Goal: Task Accomplishment & Management: Complete application form

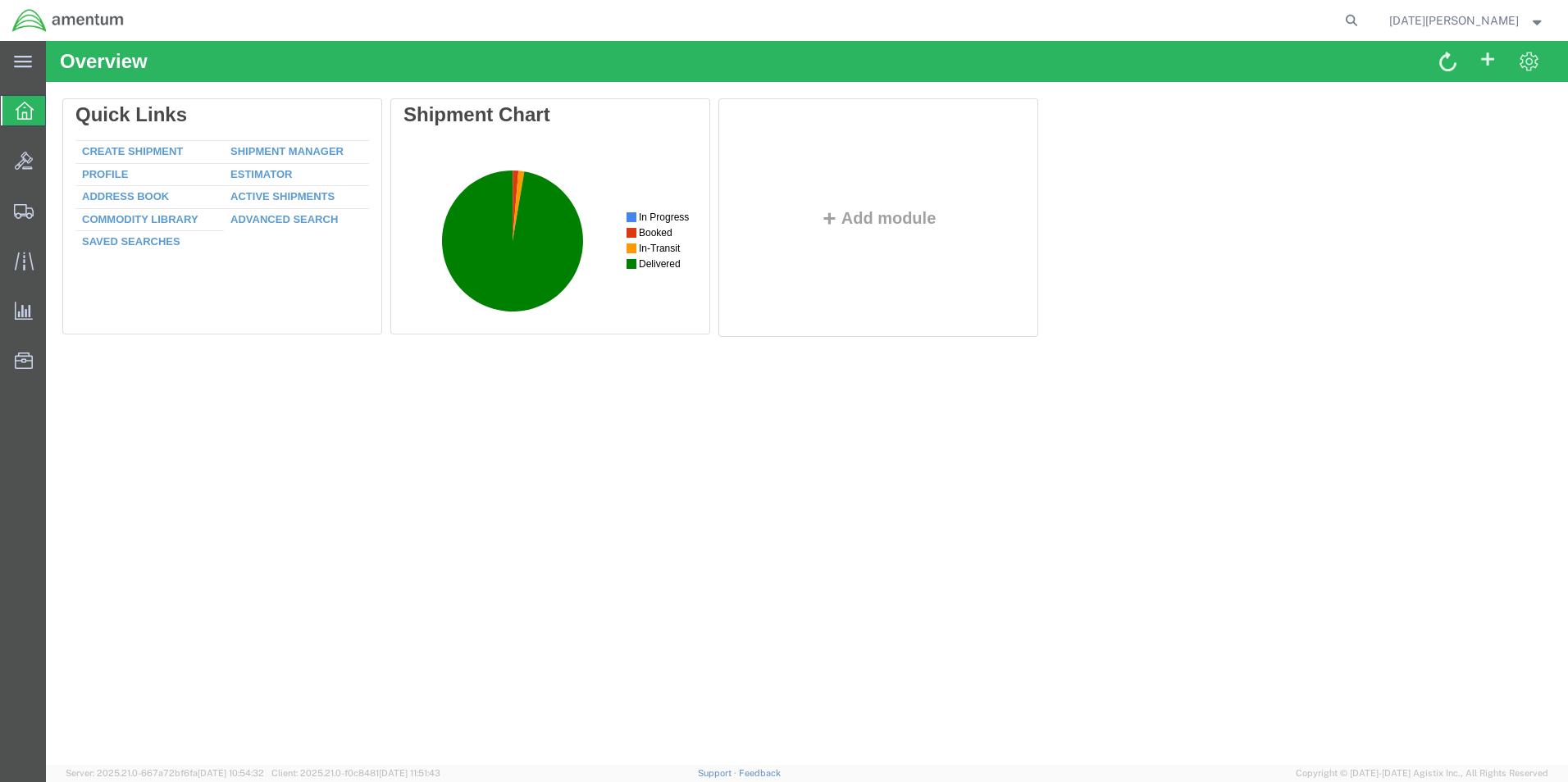
click at [325, 636] on div "Overview Delete Quick Links Create Shipment Shipment Manager Profile Estimator …" at bounding box center [807, 402] width 1522 height 724
click at [0, 0] on span "Create from Template" at bounding box center [0, 0] width 0 height 0
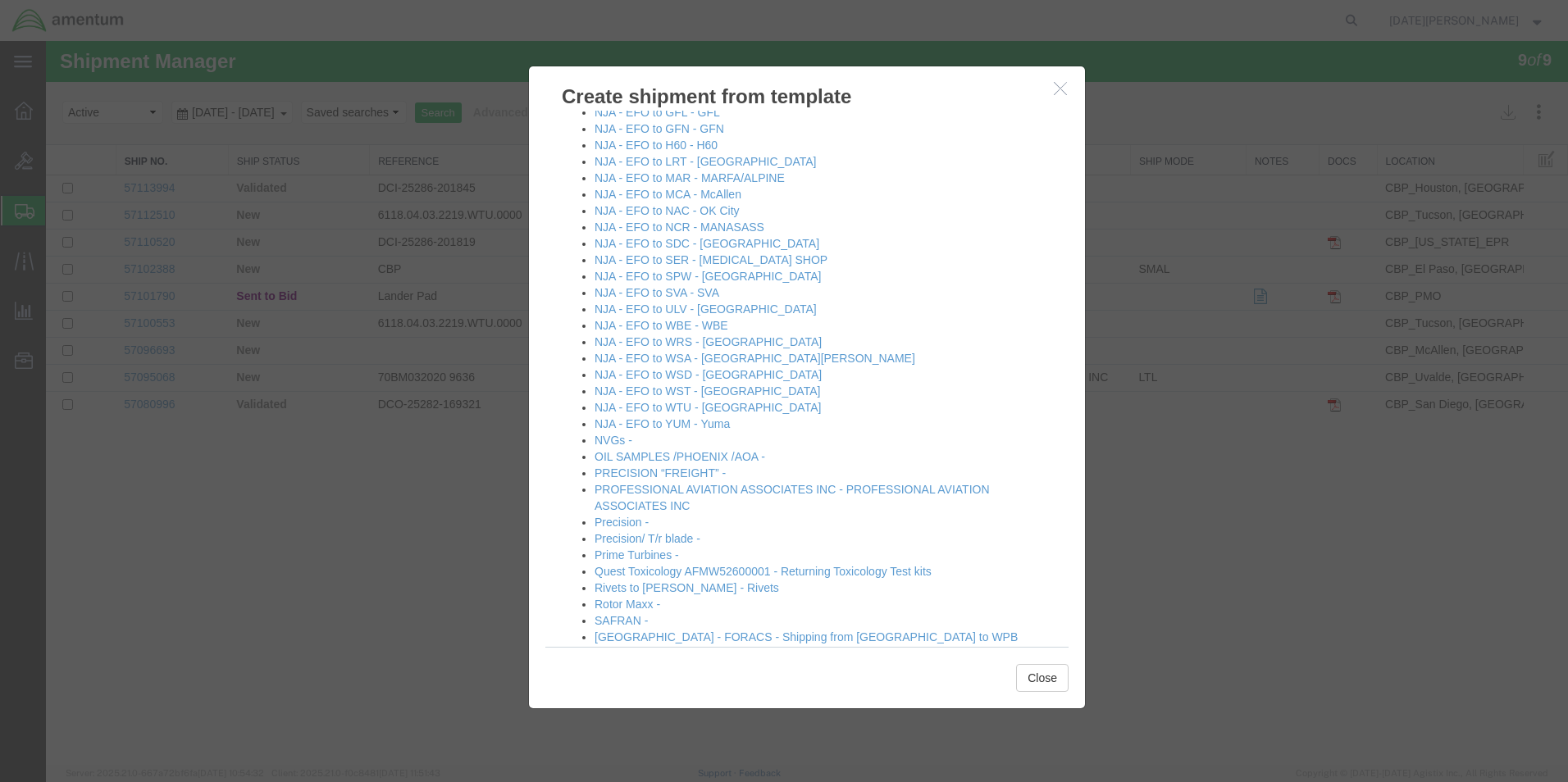
scroll to position [1147, 0]
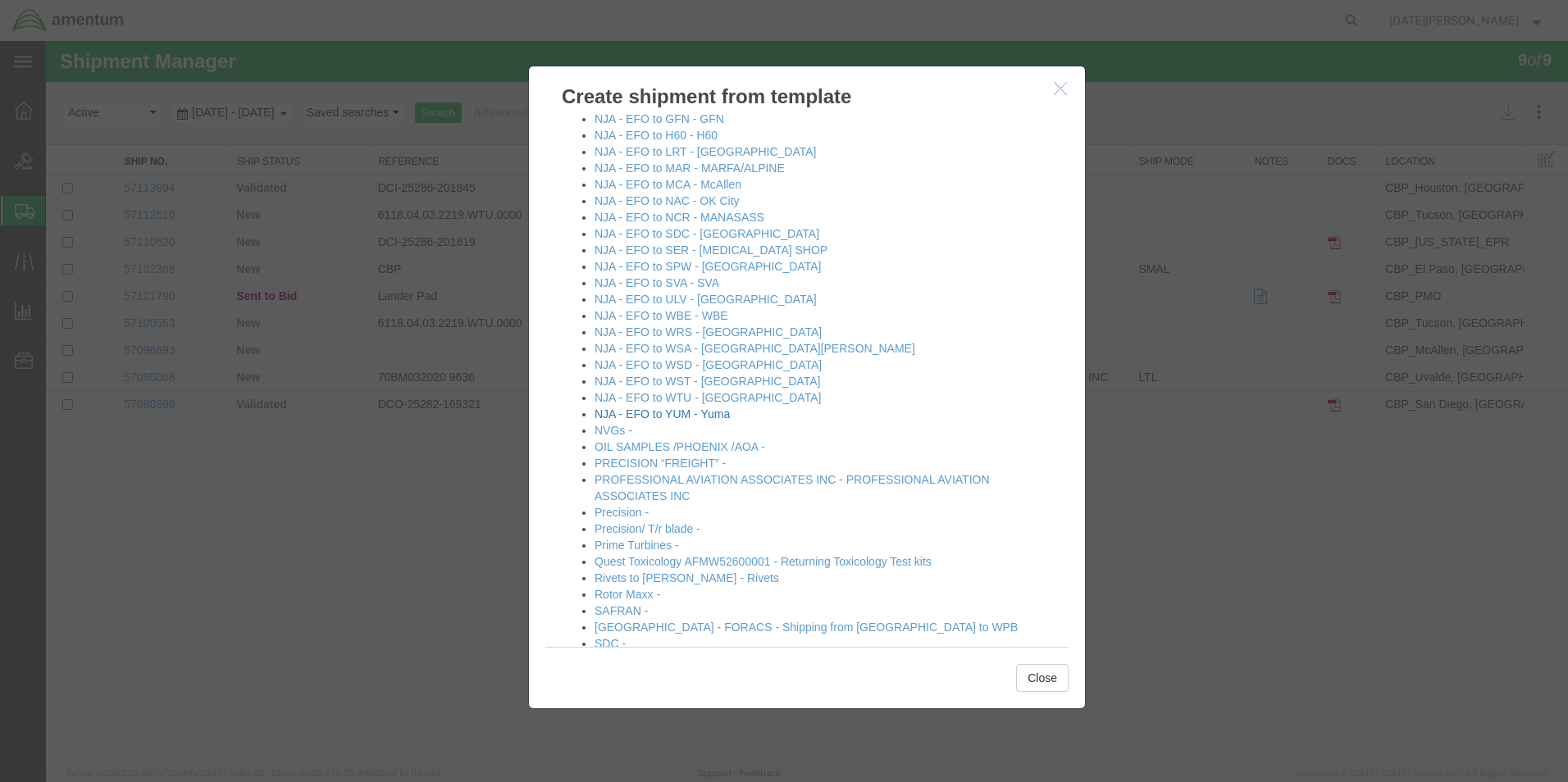
click at [715, 418] on link "NJA - EFO to YUM - Yuma" at bounding box center [662, 414] width 135 height 14
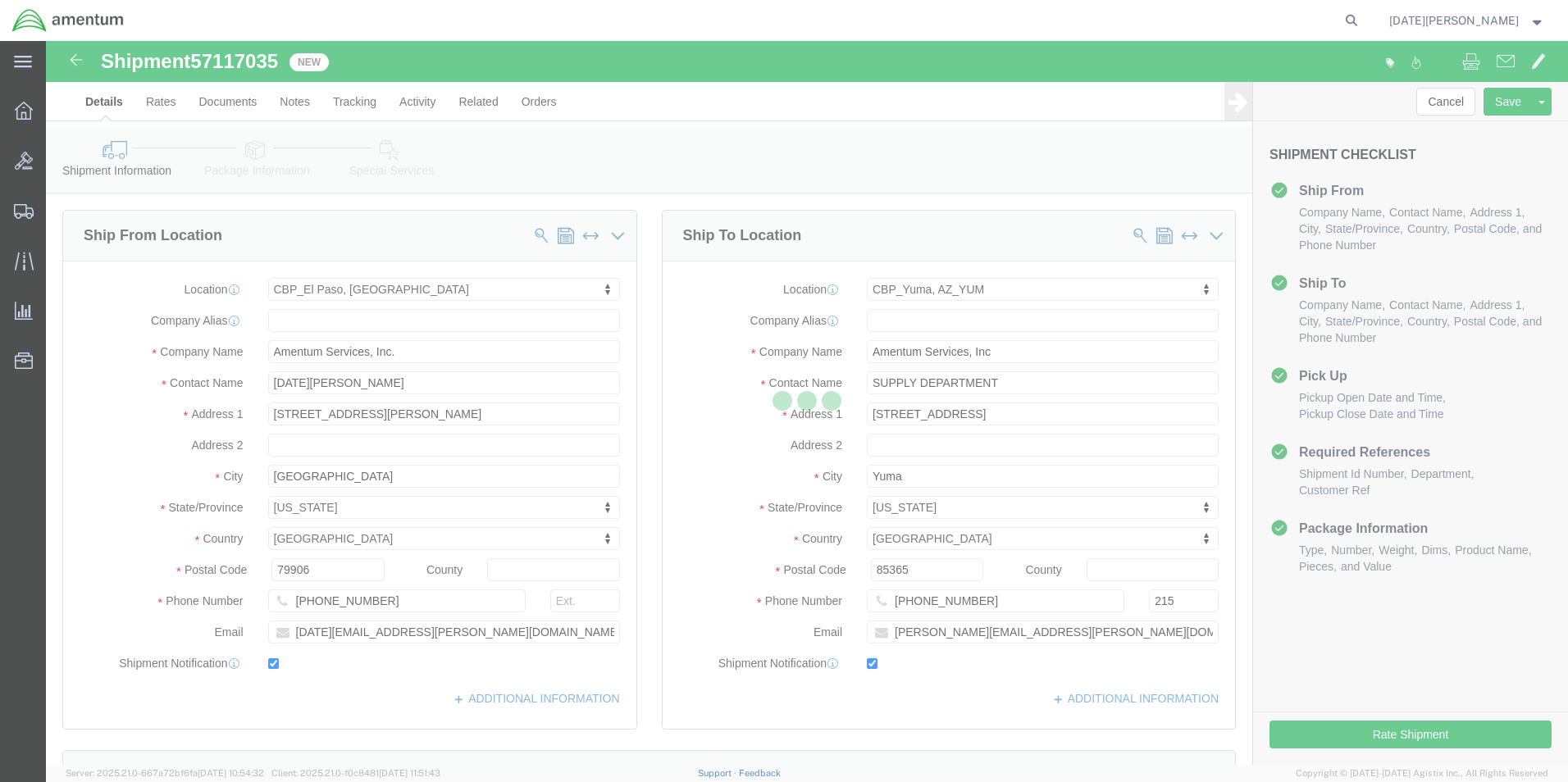
select select "49939"
select select "49951"
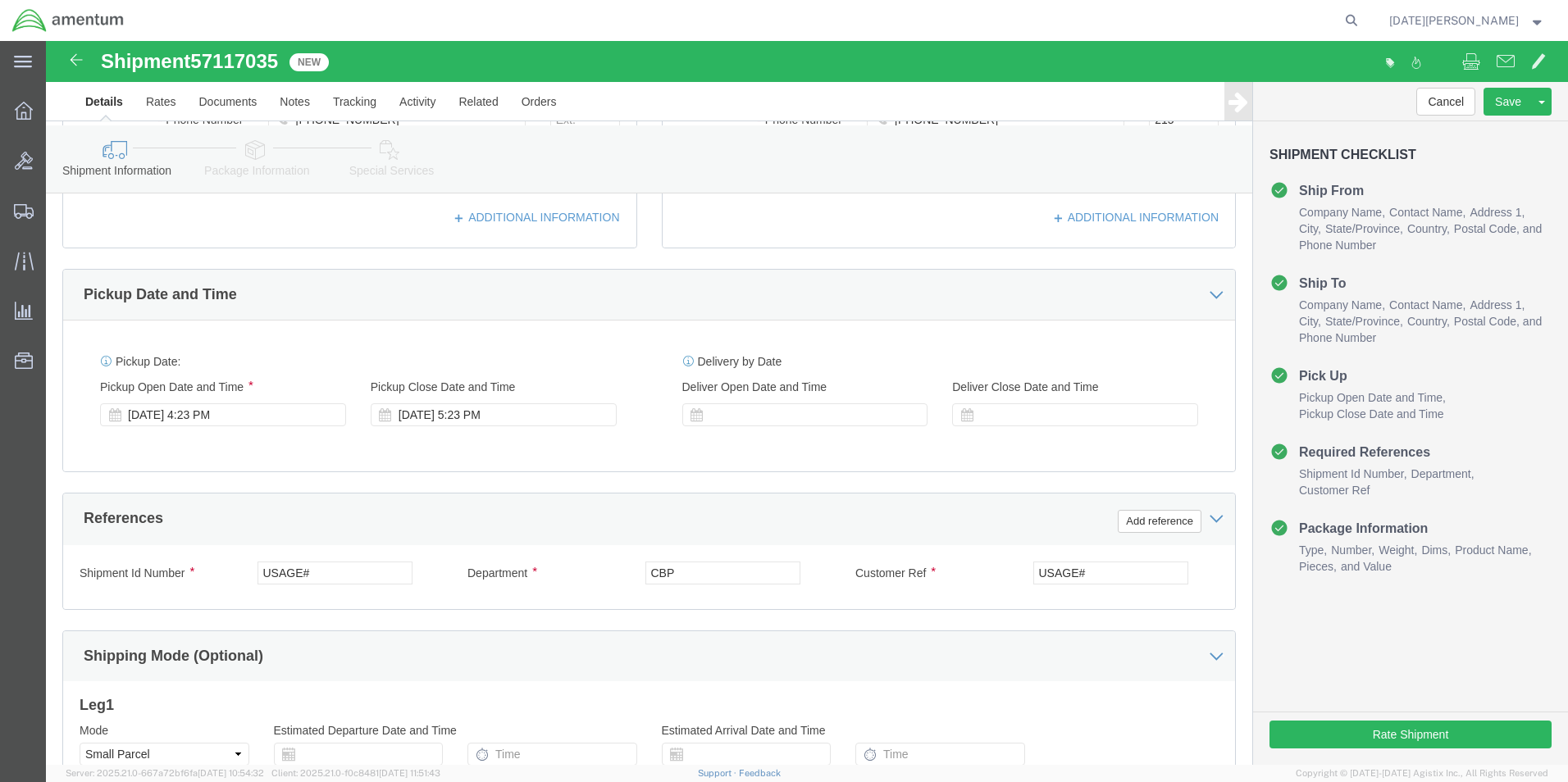
scroll to position [492, 0]
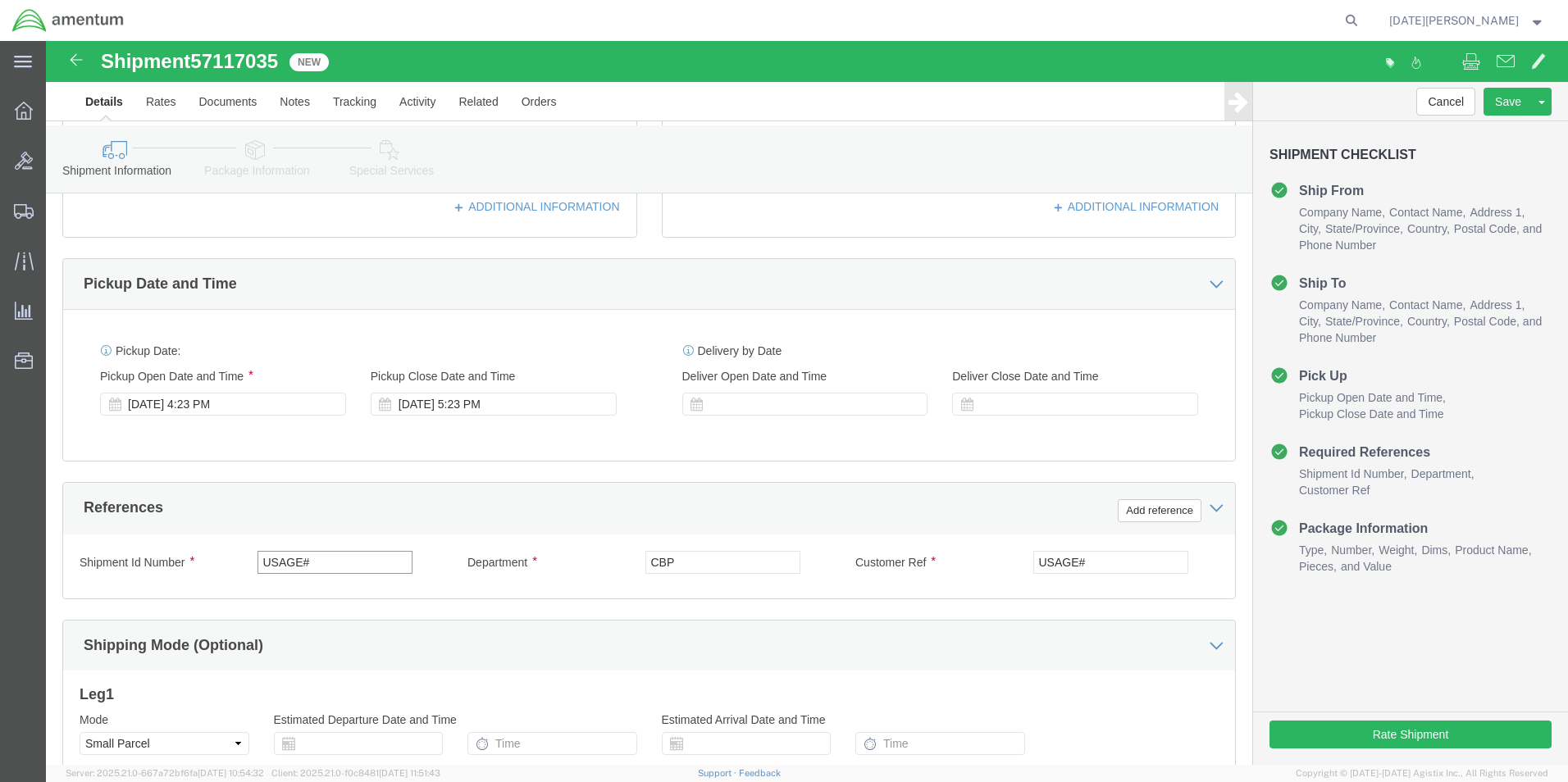
click input "USAGE#"
type input "USAGE# 578-011615 / 578-011620"
paste input "578-011615 / 578-011620"
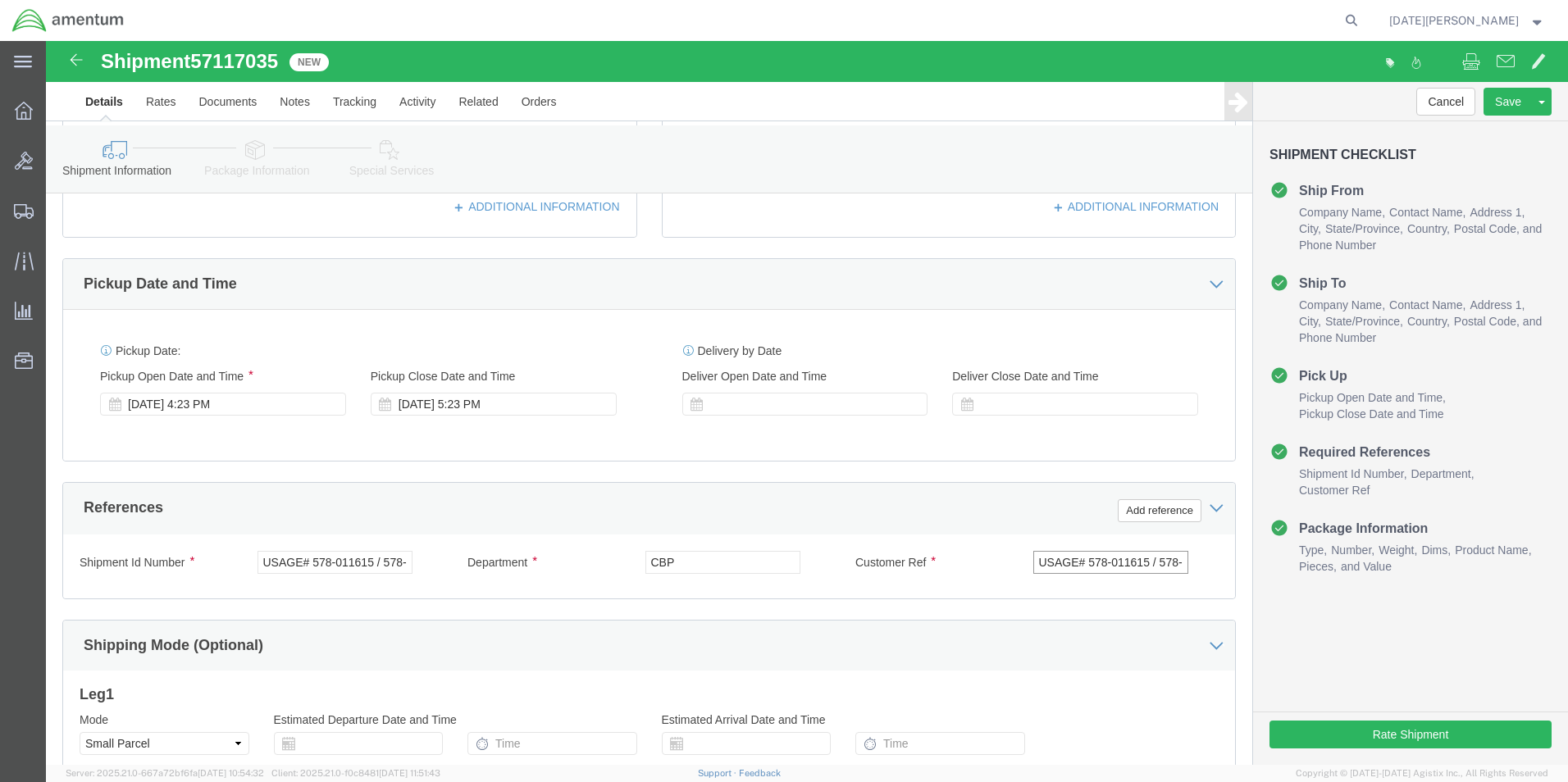
scroll to position [0, 41]
type input "USAGE# 578-011615 / 578-011620"
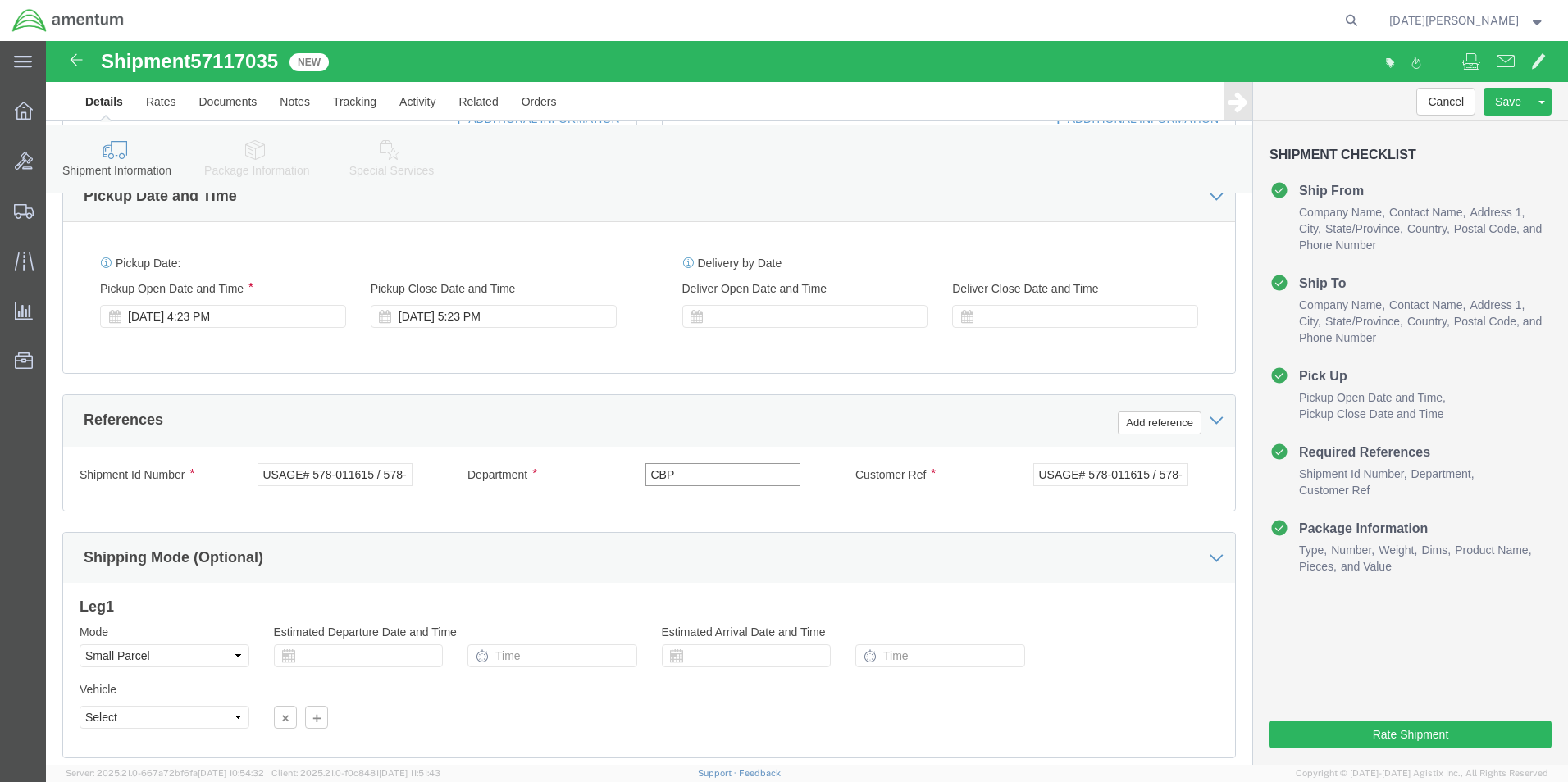
scroll to position [688, 0]
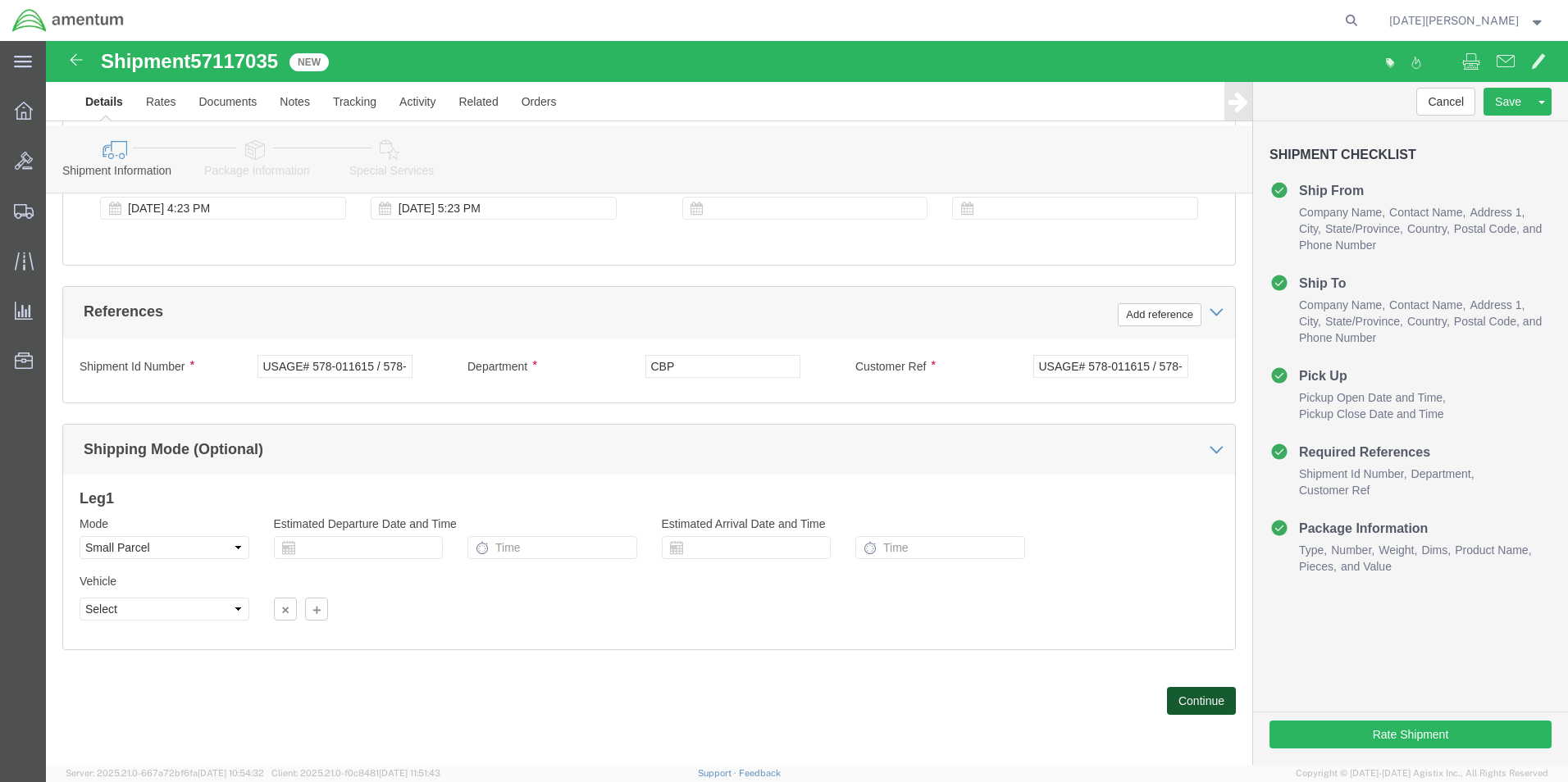
click button "Continue"
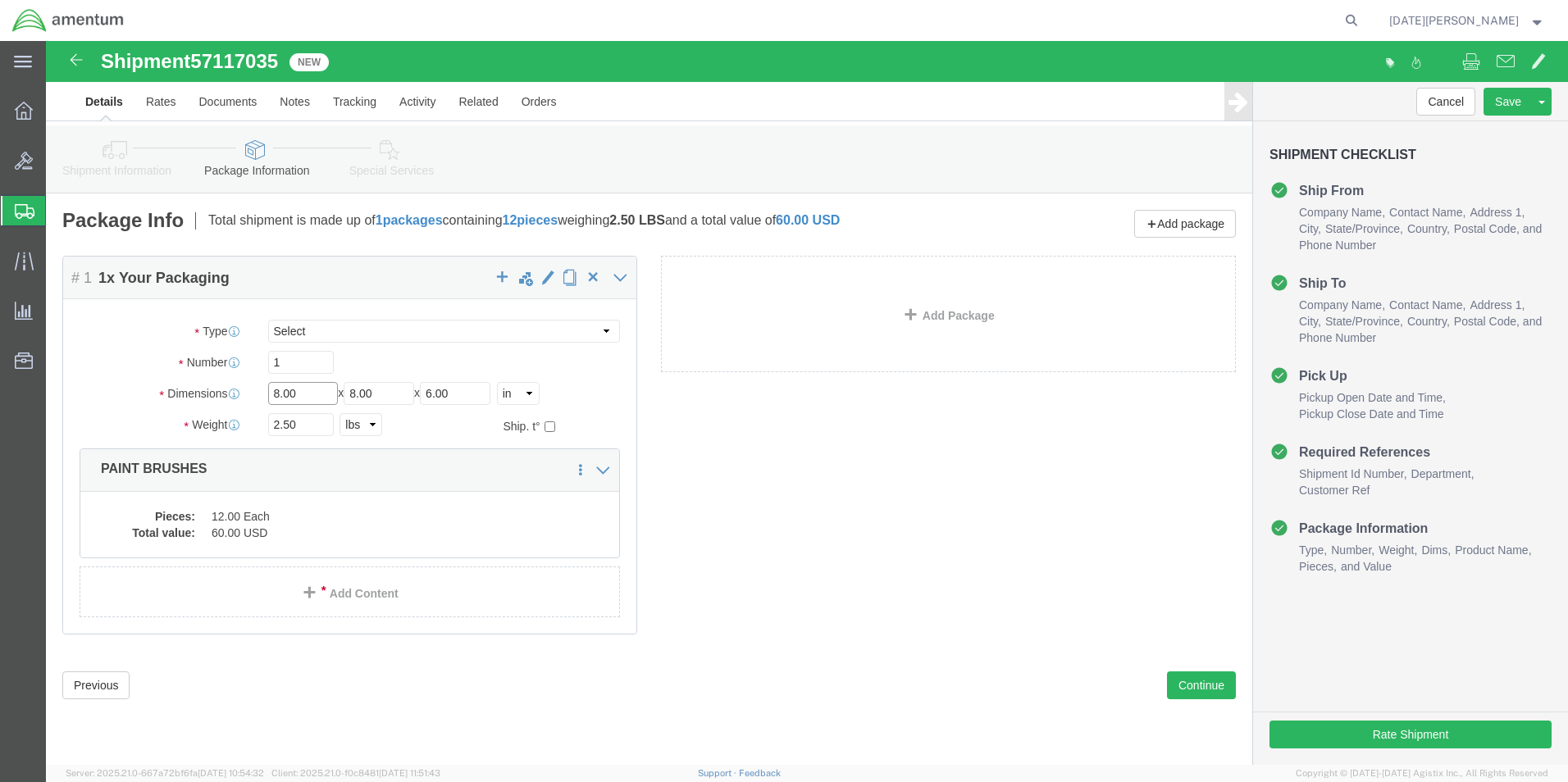
drag, startPoint x: 272, startPoint y: 358, endPoint x: 203, endPoint y: 357, distance: 69.0
click div "Dimensions Length 8.00 x Width 8.00 x Height 6.00 Select cm ft in"
type input "10"
type input "5"
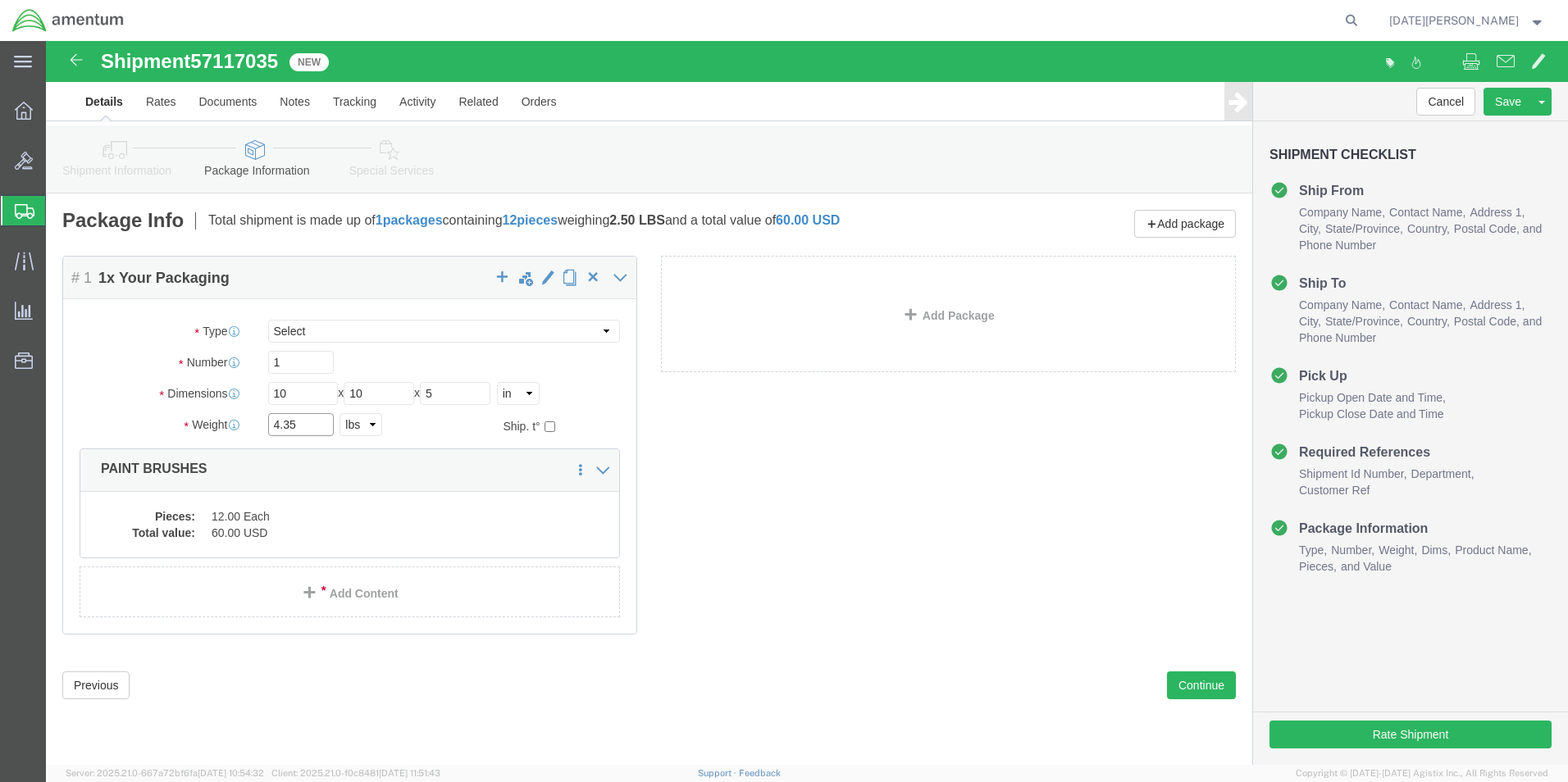
type input "4.35"
click div "Package Content # 1 1 x Your Packaging Package Type Select Bale(s) Basket(s) Bo…"
click dd "12.00 Each"
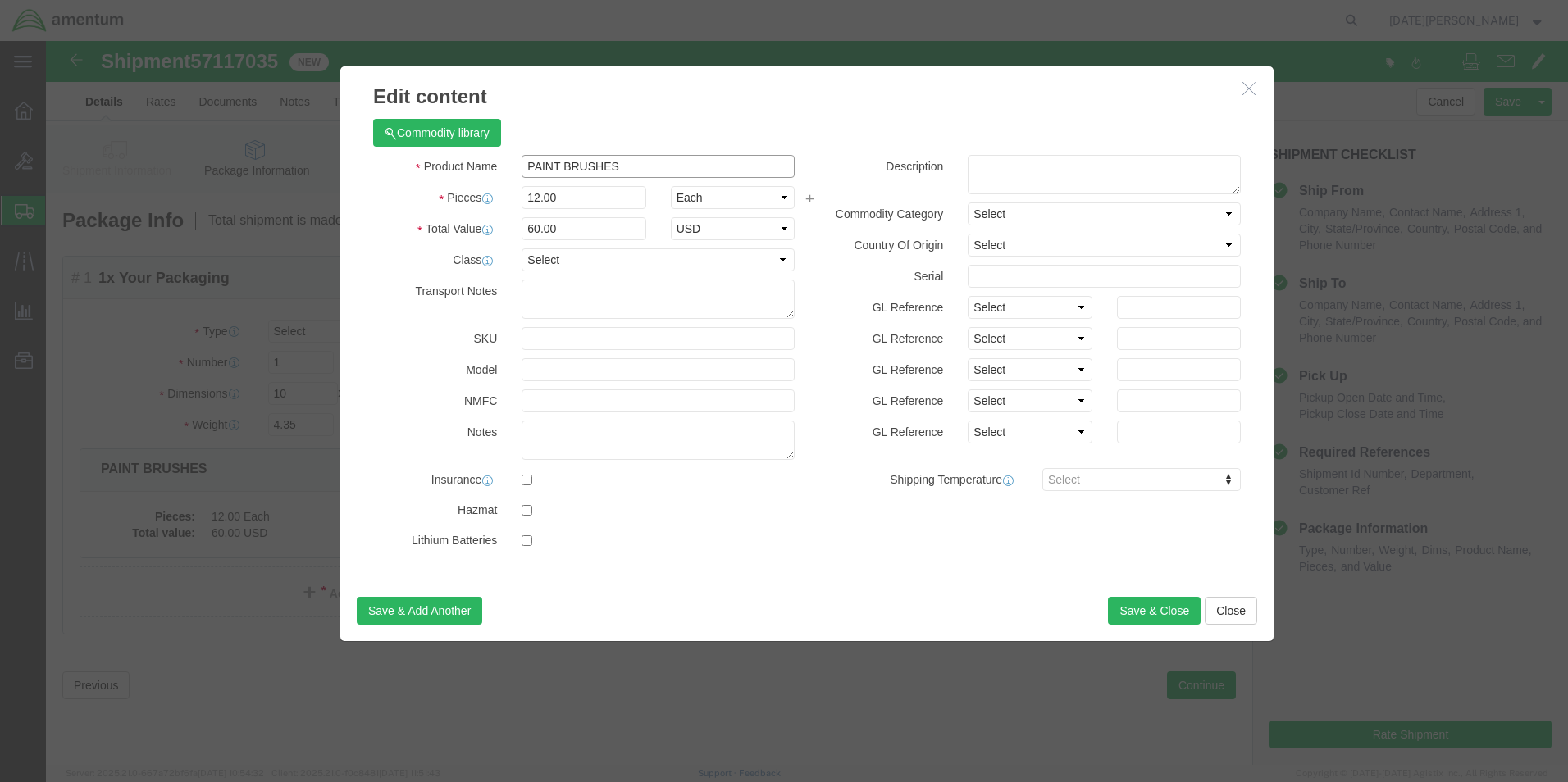
drag, startPoint x: 590, startPoint y: 128, endPoint x: 580, endPoint y: 132, distance: 10.8
click input "PAINT BRUSHES"
drag, startPoint x: 540, startPoint y: 148, endPoint x: 457, endPoint y: 151, distance: 83.1
click div "Product Name PAINT BRUSHES Pieces 12.00 Select Bag Barrels 100Board Feet Bottle…"
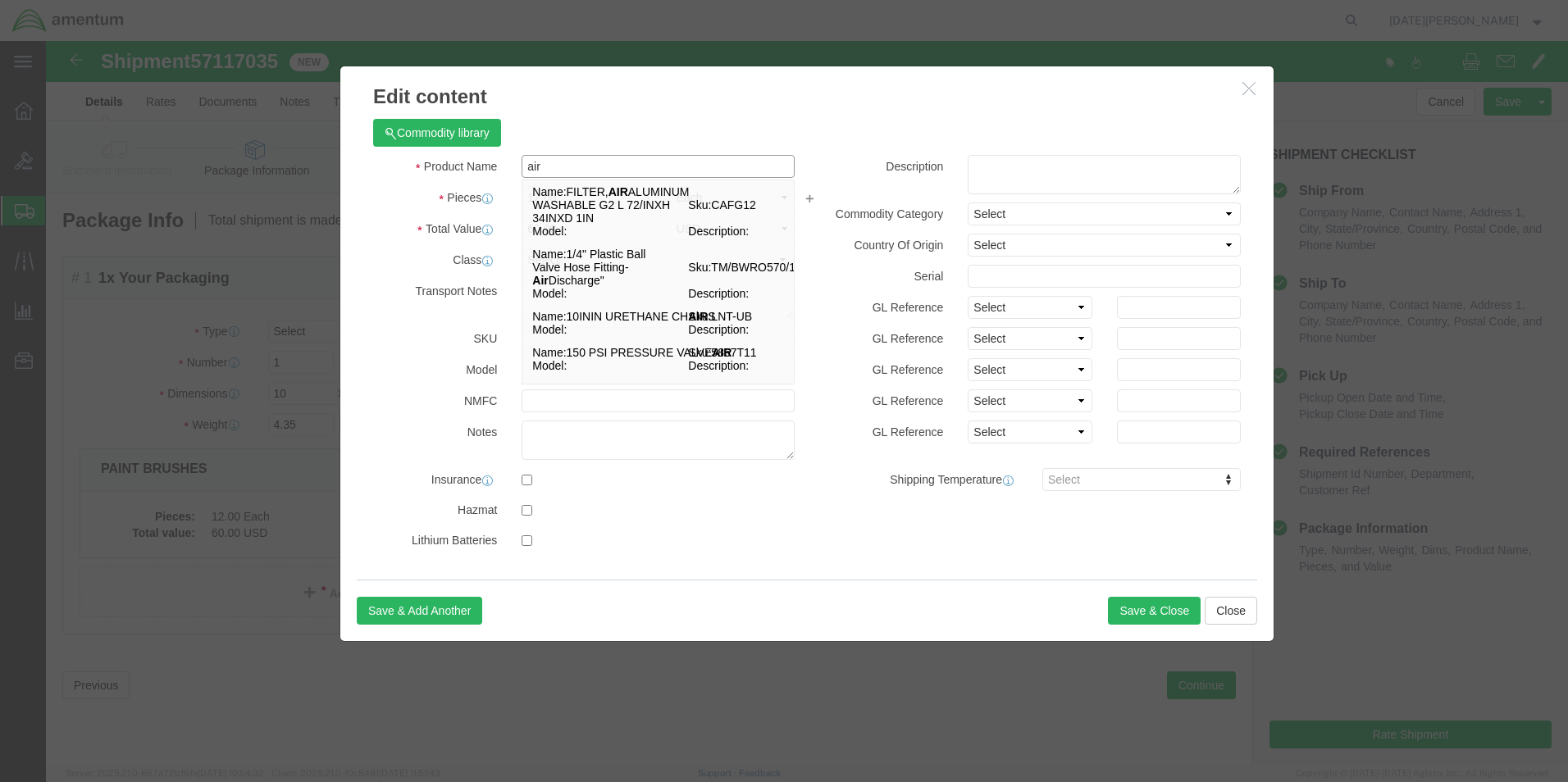
type input "AIRCRAFT PARTS"
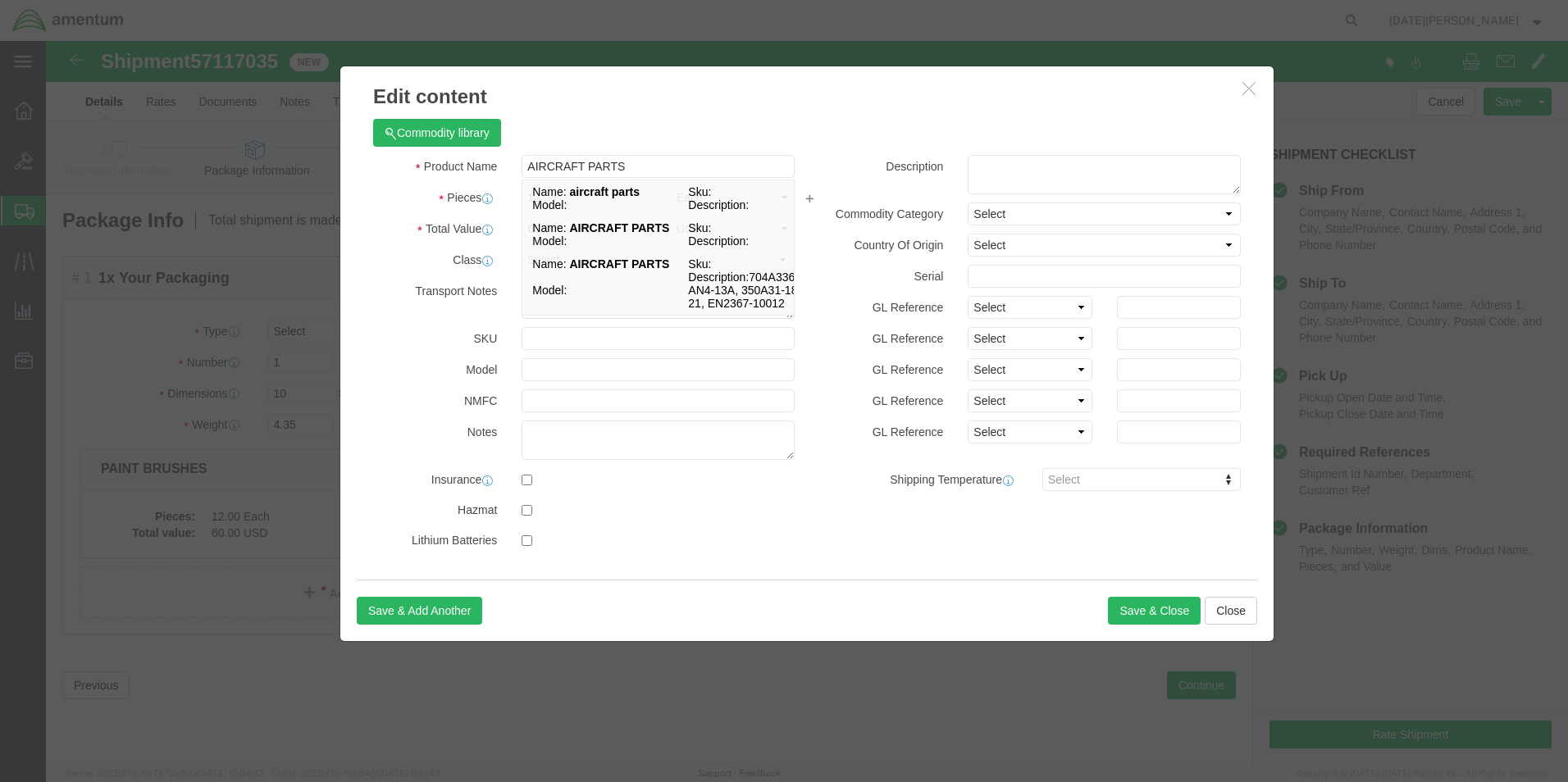
click div "Commodity library"
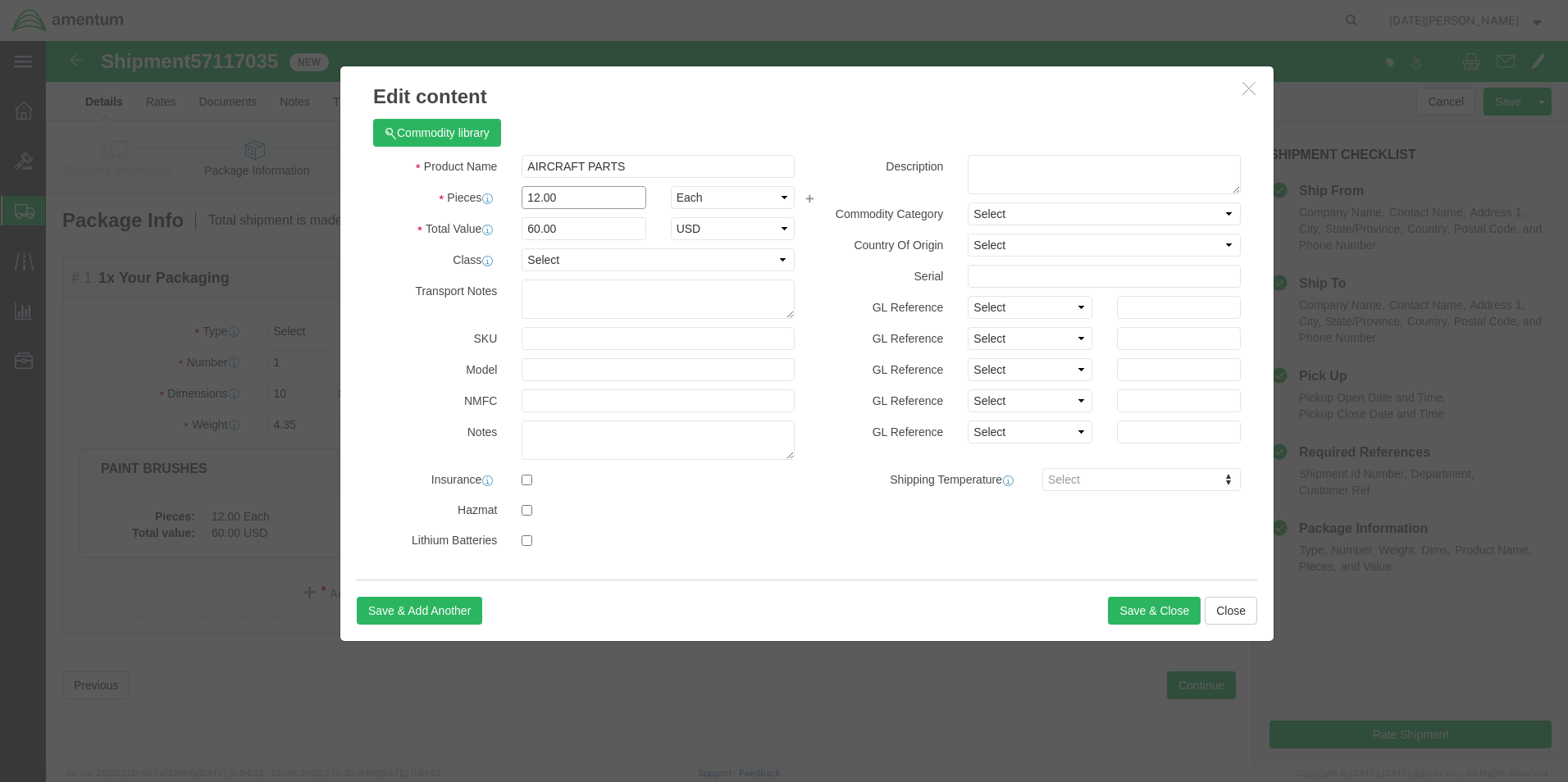
drag, startPoint x: 520, startPoint y: 158, endPoint x: 466, endPoint y: 175, distance: 56.6
click div "Product Name AIRCRAFT PARTS AIRCRAFT PARTS Pieces 12.00 Select Bag Barrels 100B…"
type input "2"
type input "10"
type input "100.00"
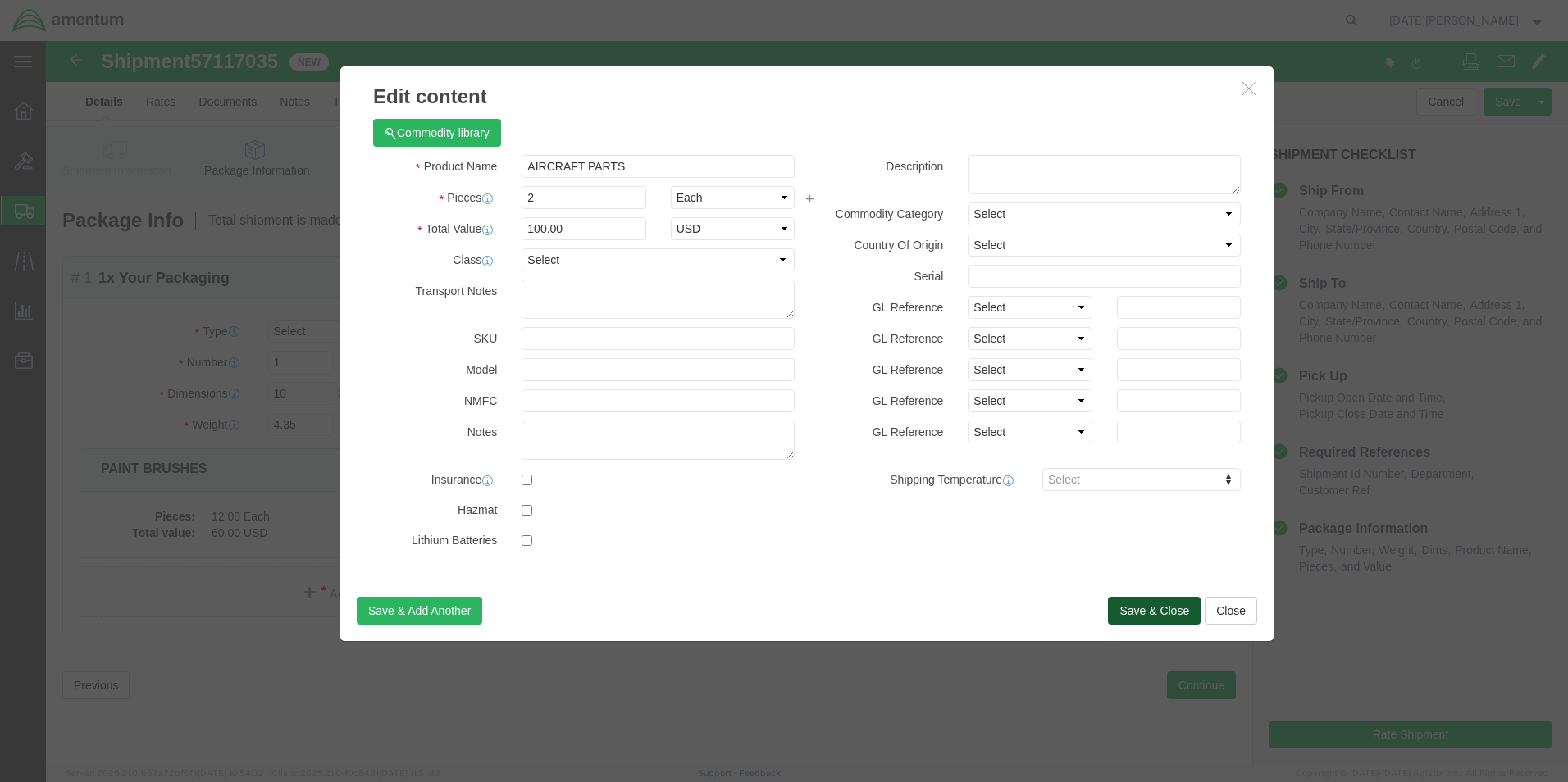
click button "Save & Close"
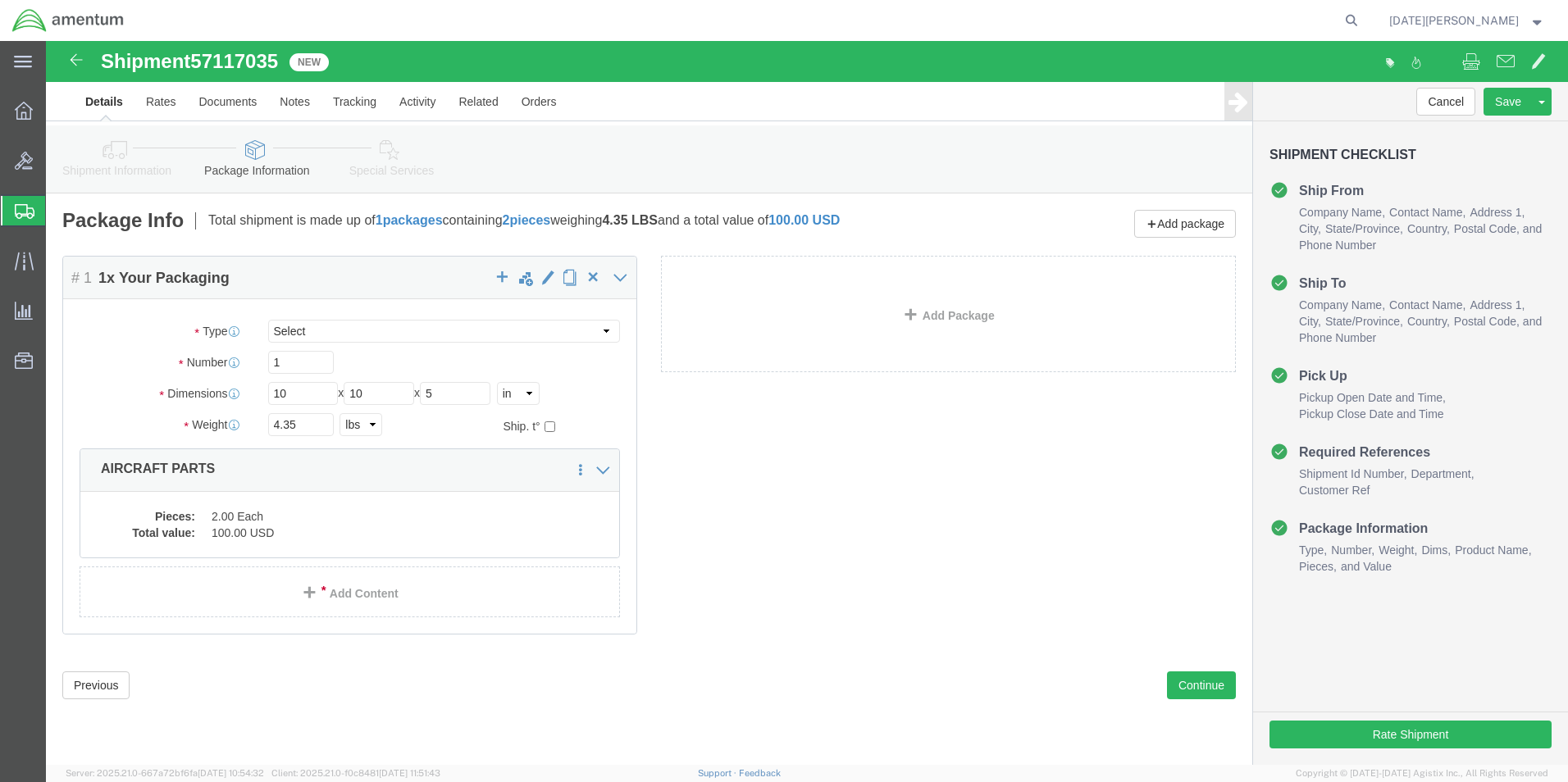
click div "Package Content # 1 1 x Your Packaging Package Type Select Bale(s) Basket(s) Bo…"
click button "Rate Shipment"
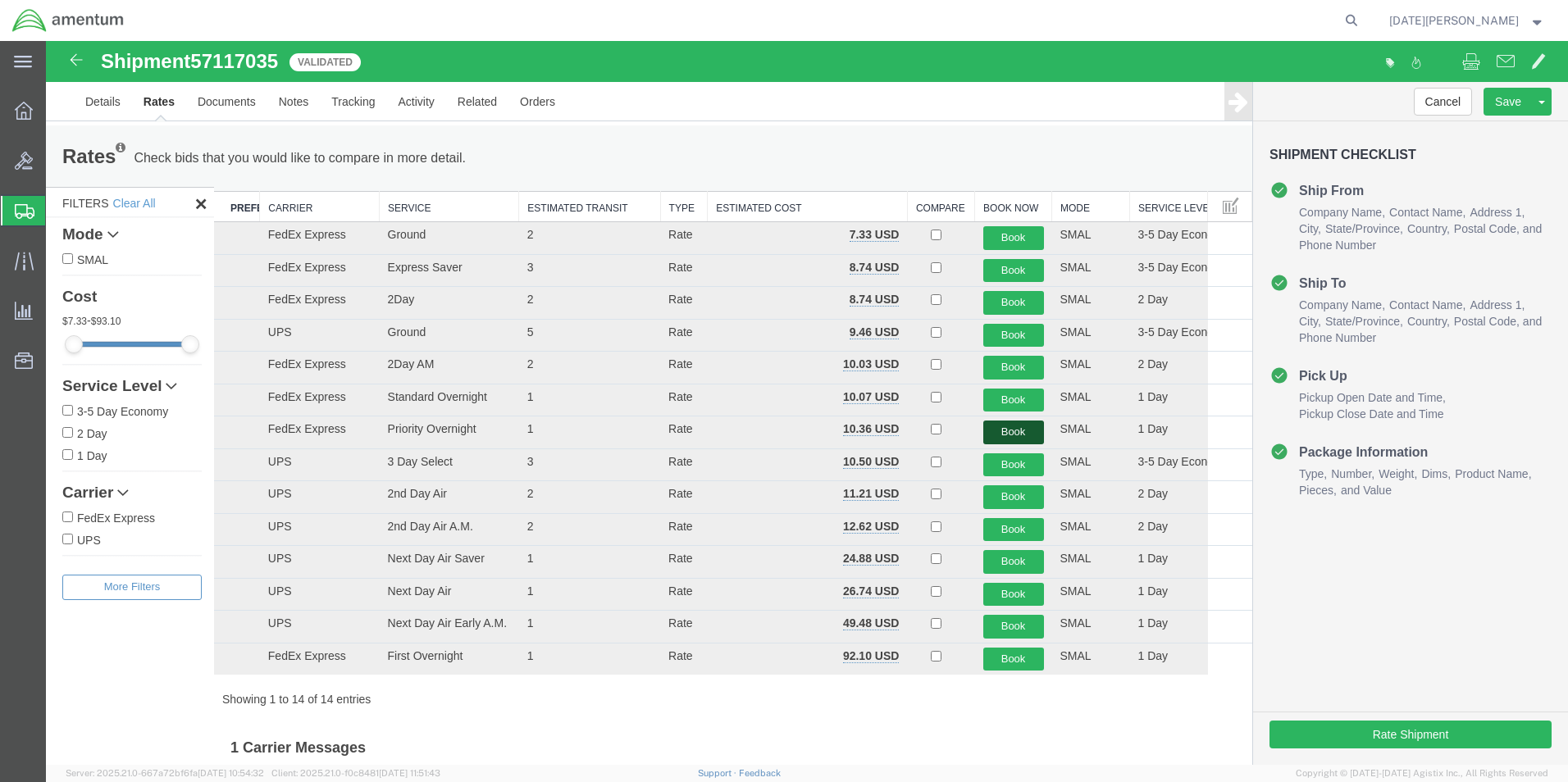
click at [990, 430] on button "Book" at bounding box center [1014, 432] width 61 height 24
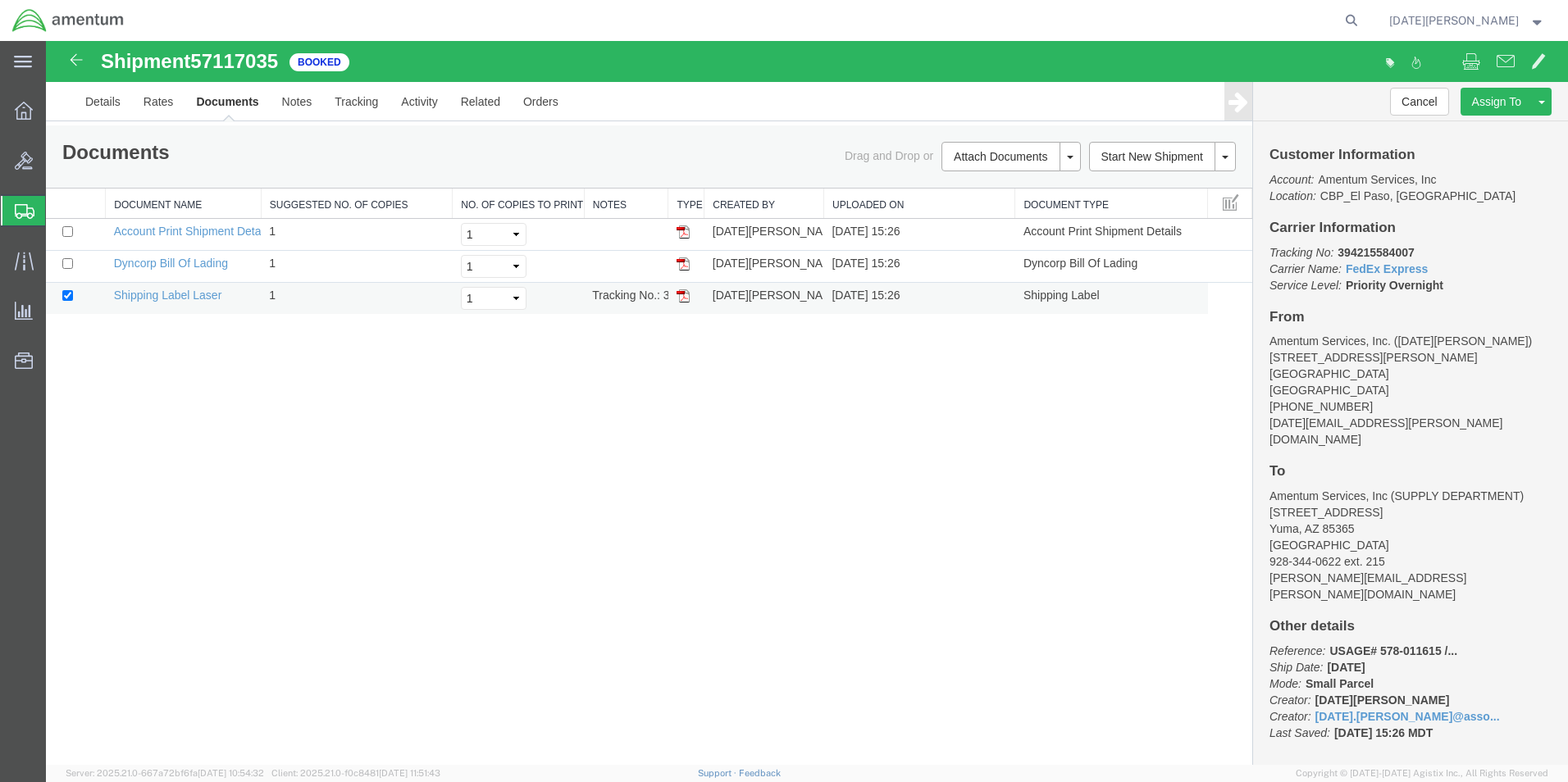
click at [684, 298] on img at bounding box center [683, 296] width 14 height 14
click at [0, 0] on span "Create from Template" at bounding box center [0, 0] width 0 height 0
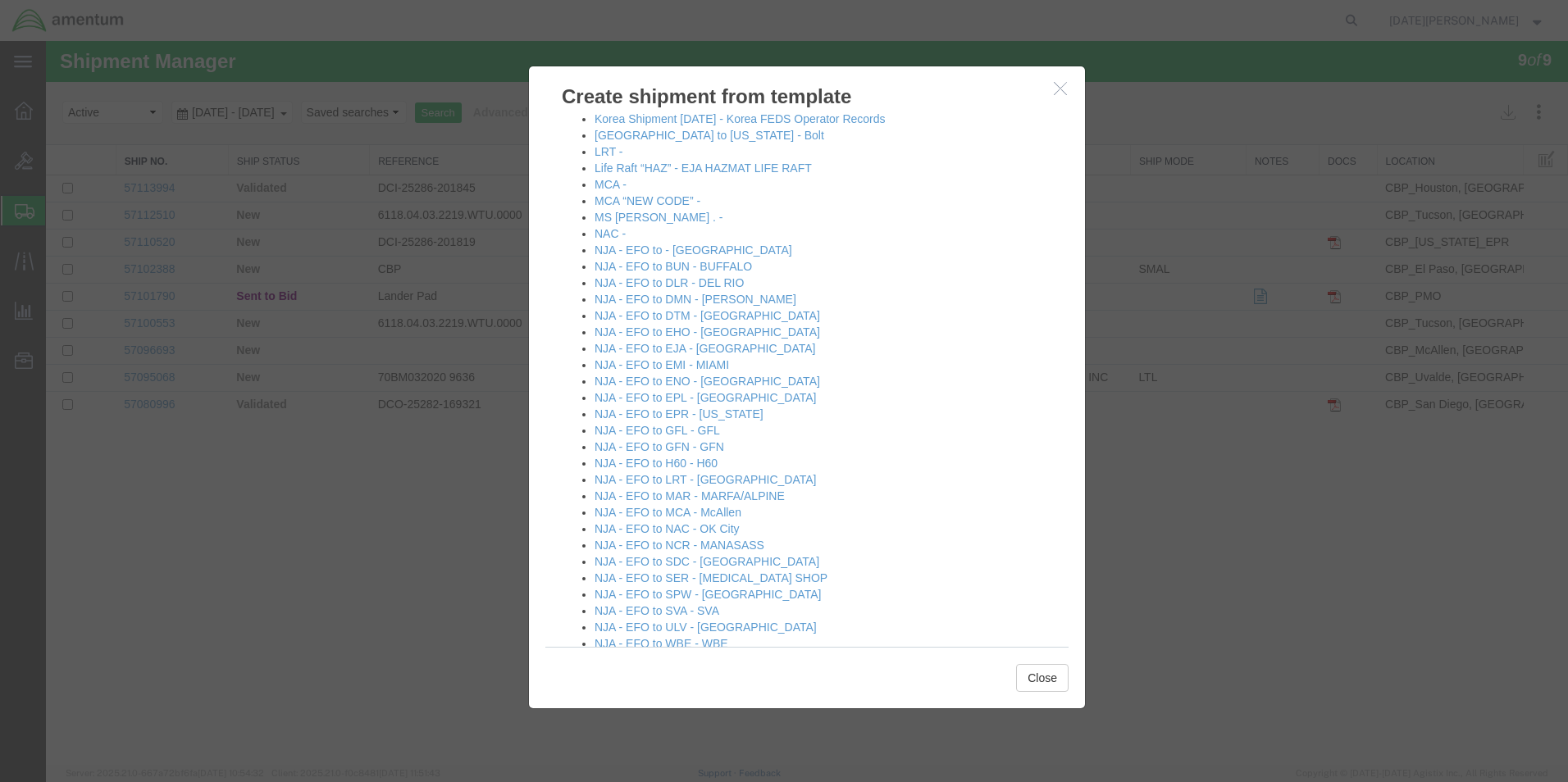
scroll to position [1066, 0]
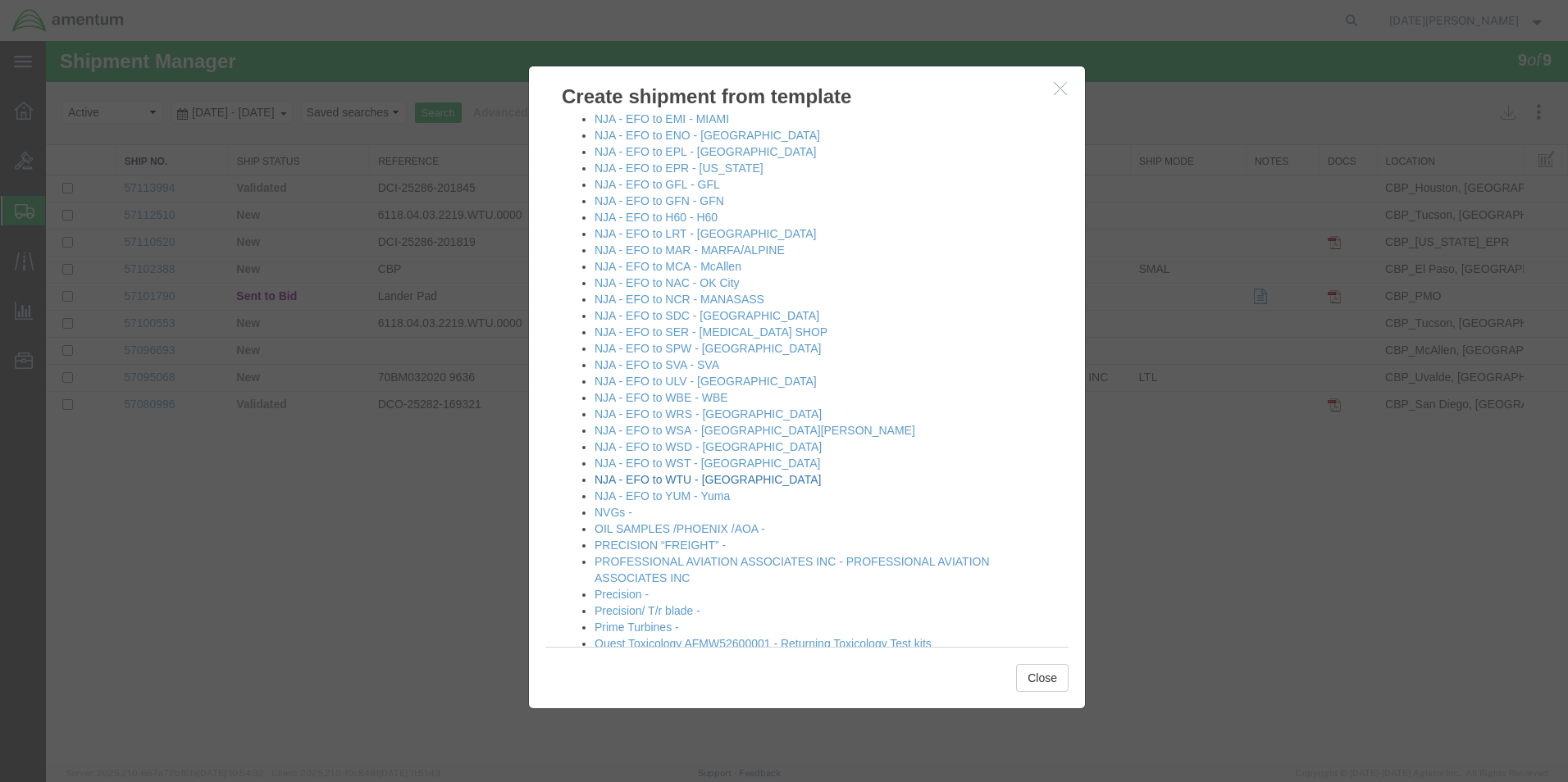
click at [706, 478] on link "NJA - EFO to WTU - [GEOGRAPHIC_DATA]" at bounding box center [708, 479] width 227 height 14
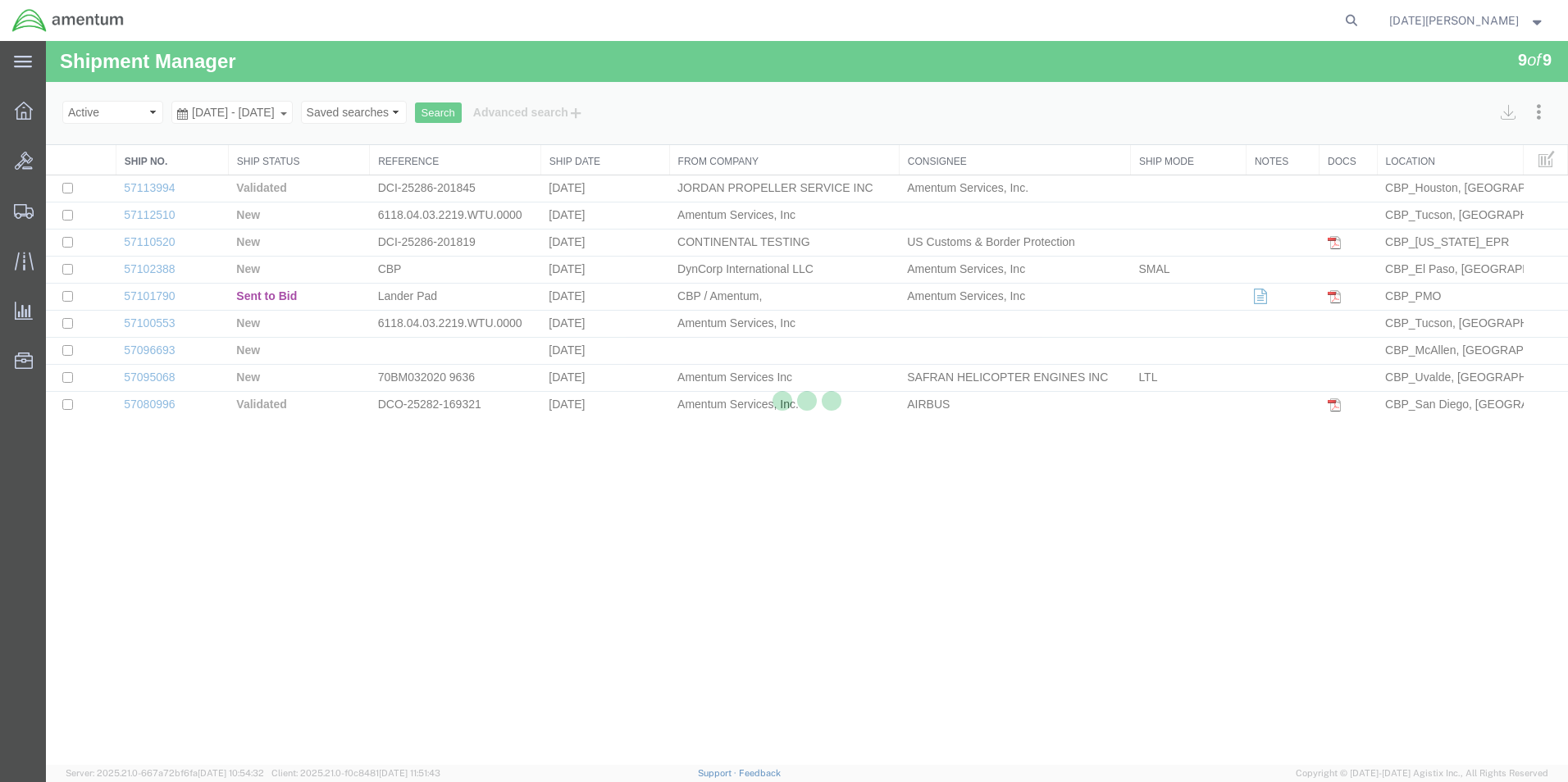
select select "49939"
select select "49949"
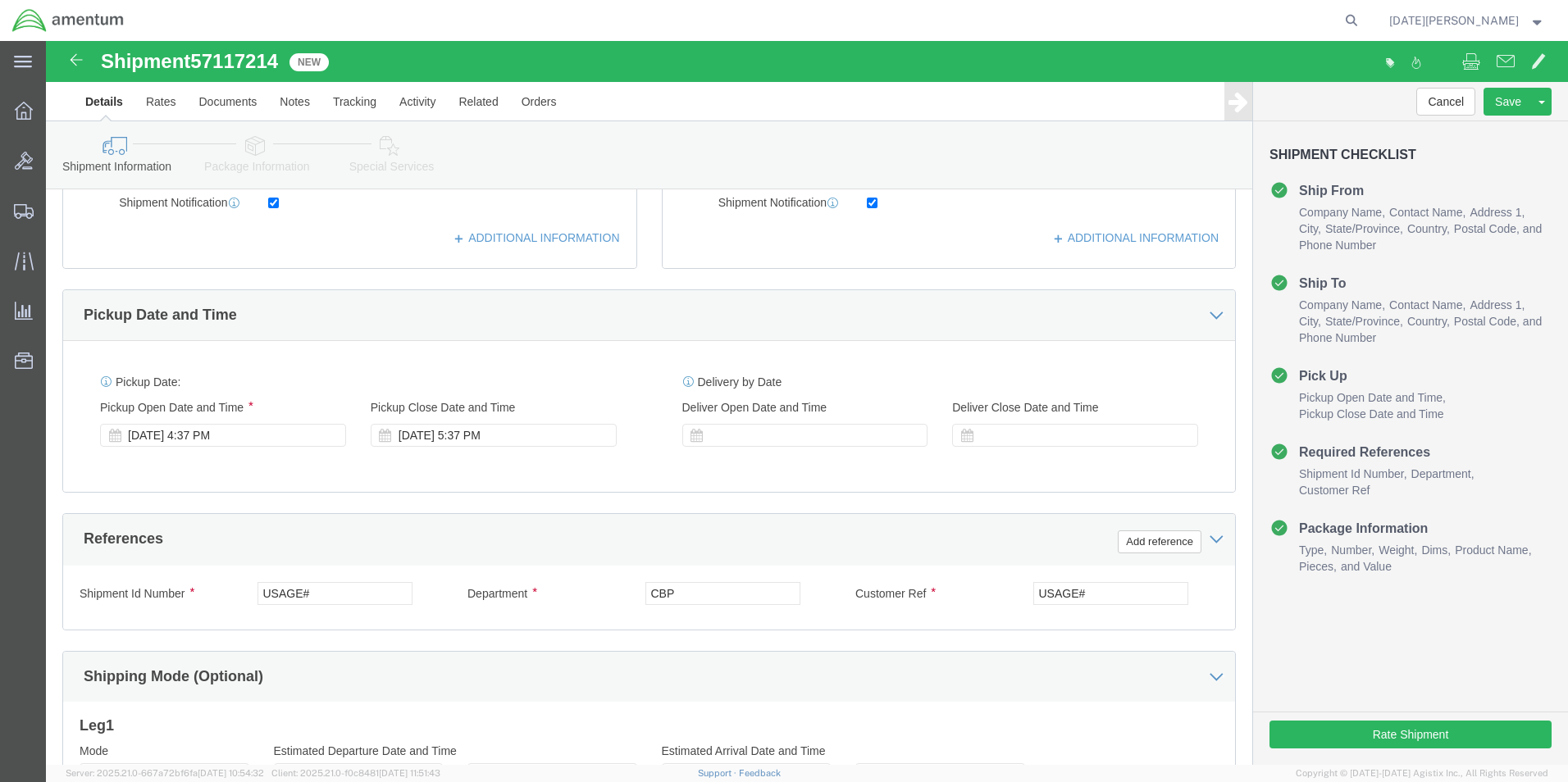
scroll to position [492, 0]
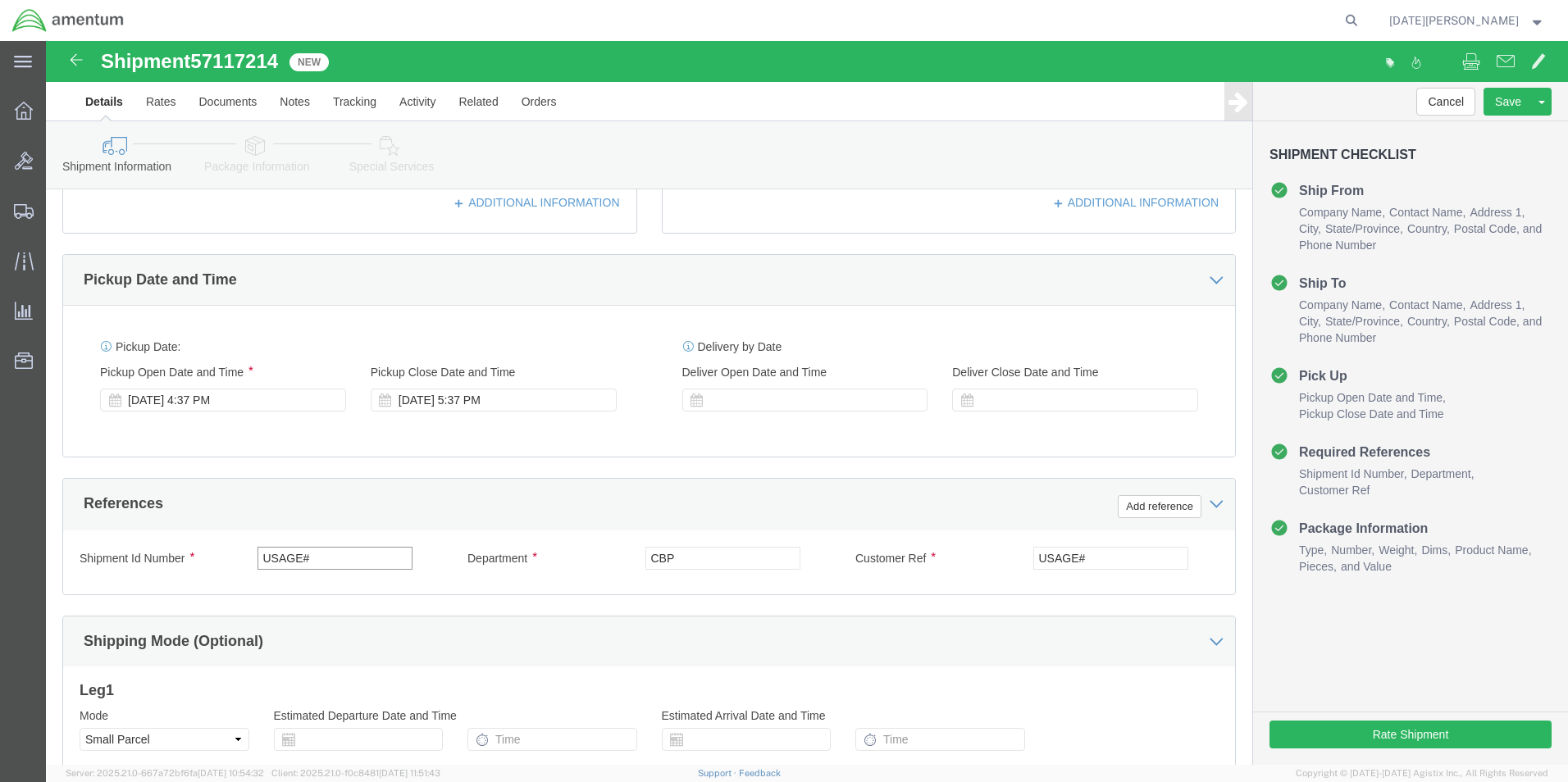
click input "USAGE#"
type input "USAGE# 513-011823"
click input "USAGE#"
drag, startPoint x: 1086, startPoint y: 518, endPoint x: 975, endPoint y: 531, distance: 111.8
click div "Customer Ref USAGE#"
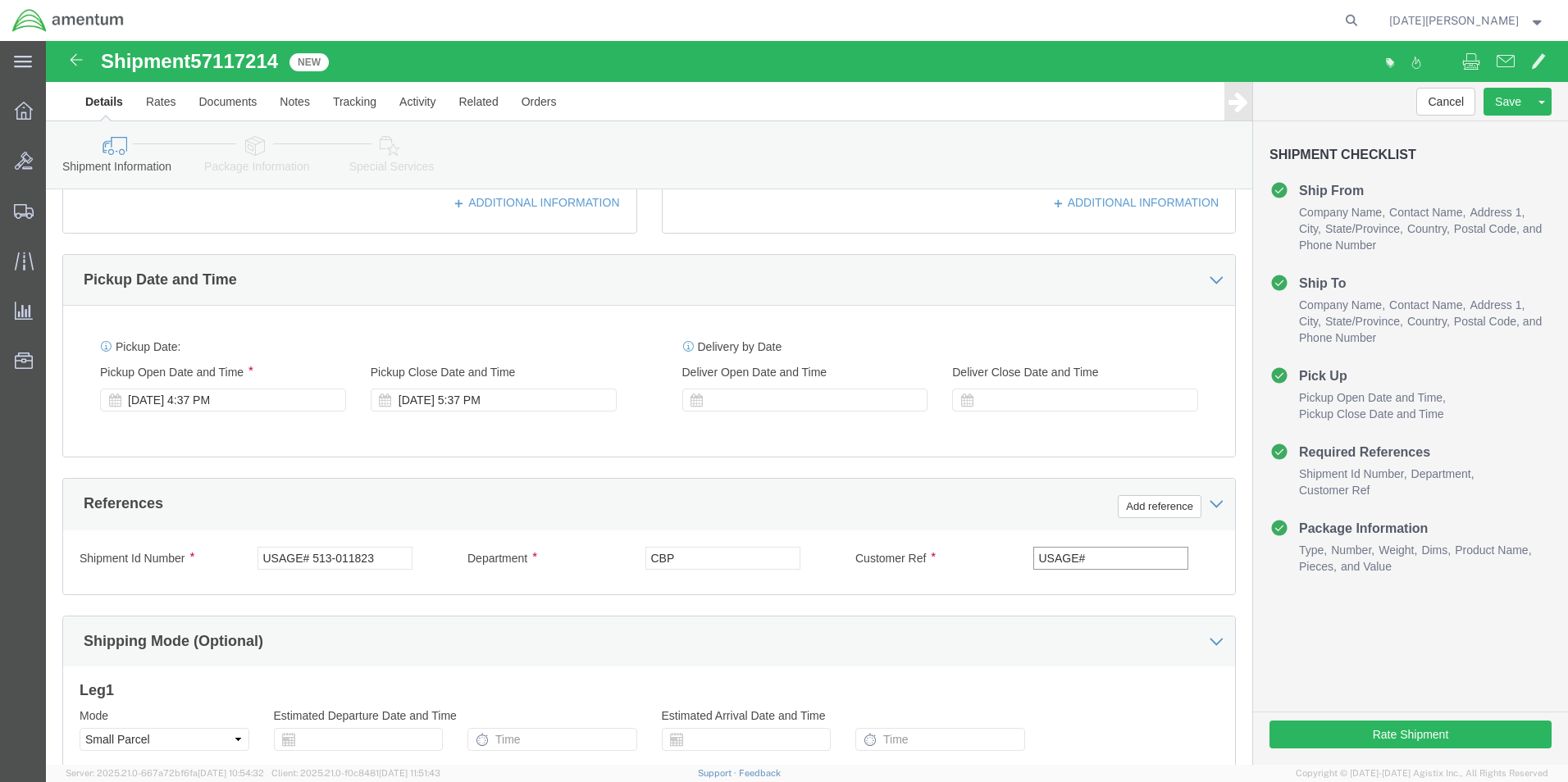
paste input "513-011823"
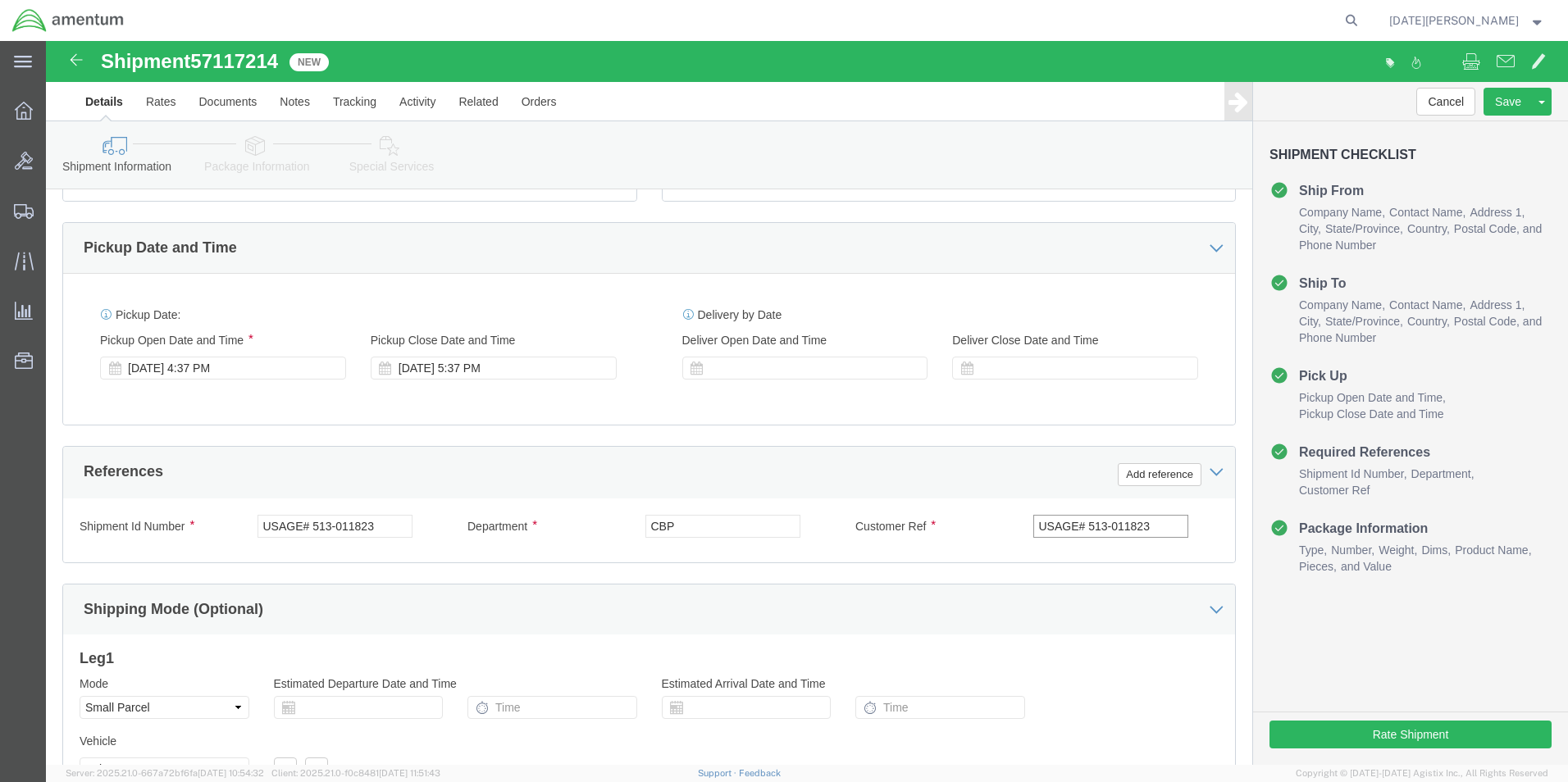
scroll to position [656, 0]
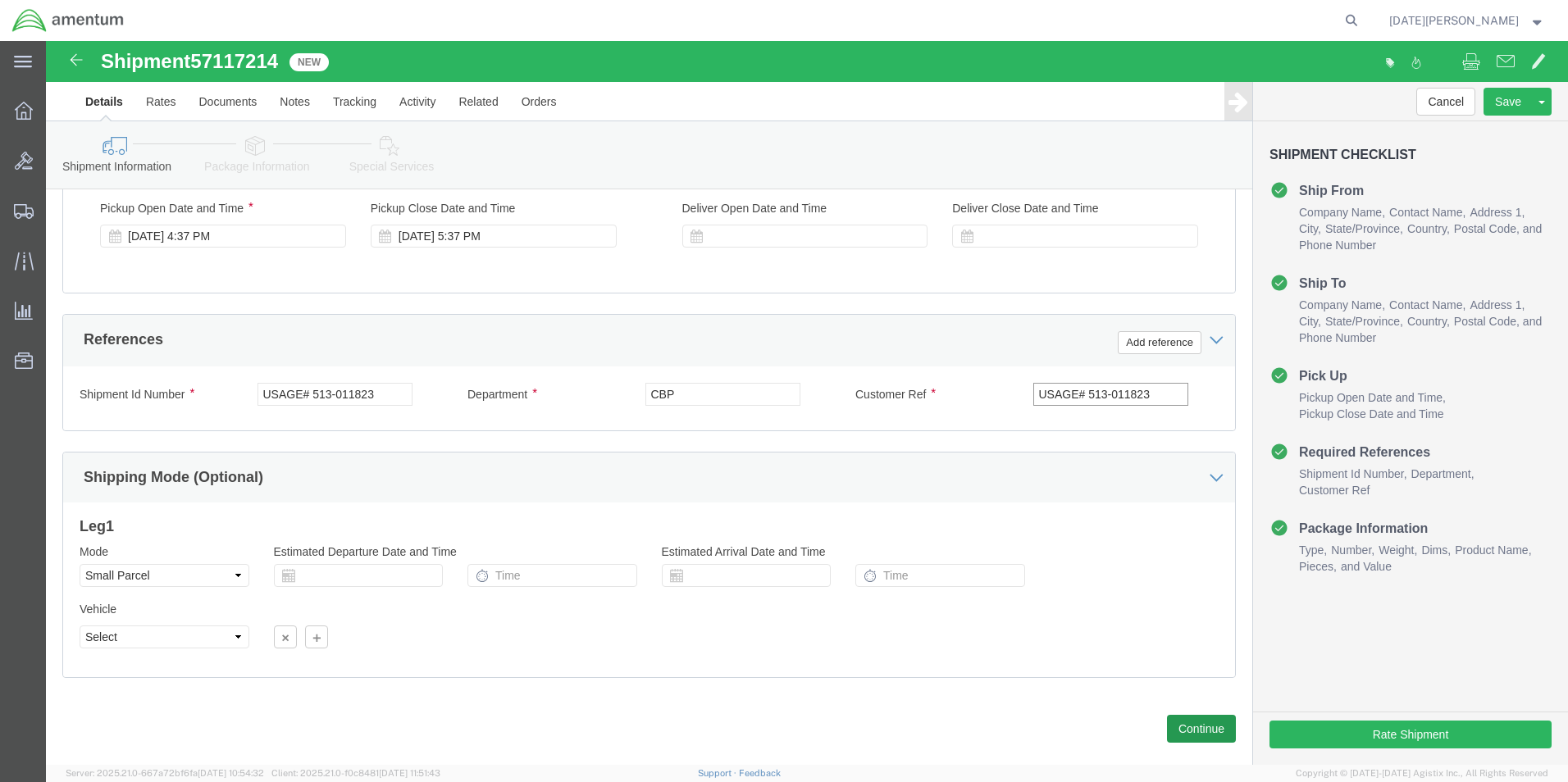
type input "USAGE# 513-011823"
click button "Continue"
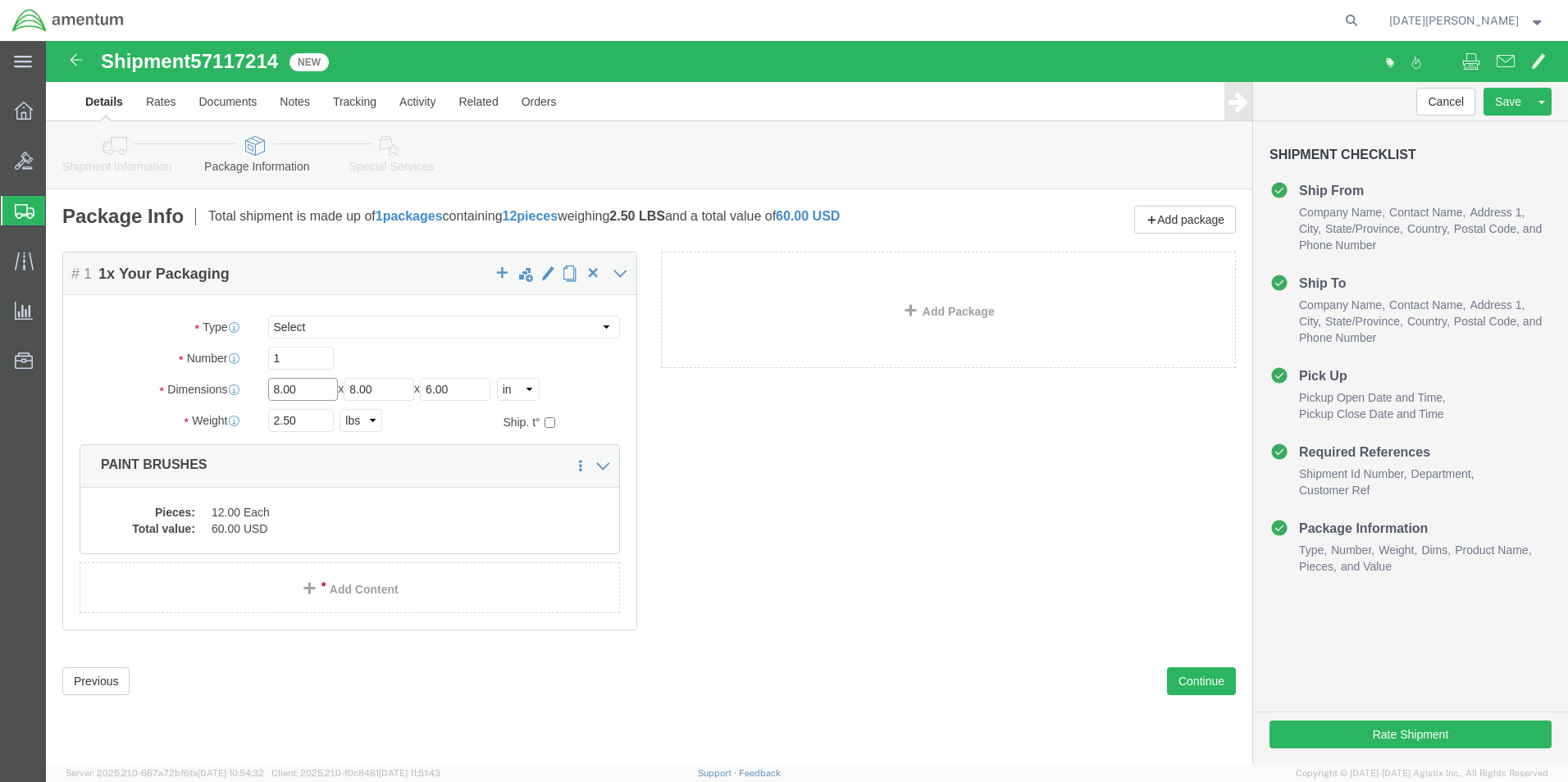
drag, startPoint x: 274, startPoint y: 357, endPoint x: 211, endPoint y: 378, distance: 66.4
click div "Package Type Select Bale(s) Basket(s) Bolt(s) Bottle(s) Buckets Bulk Bundle(s) …"
type input "10"
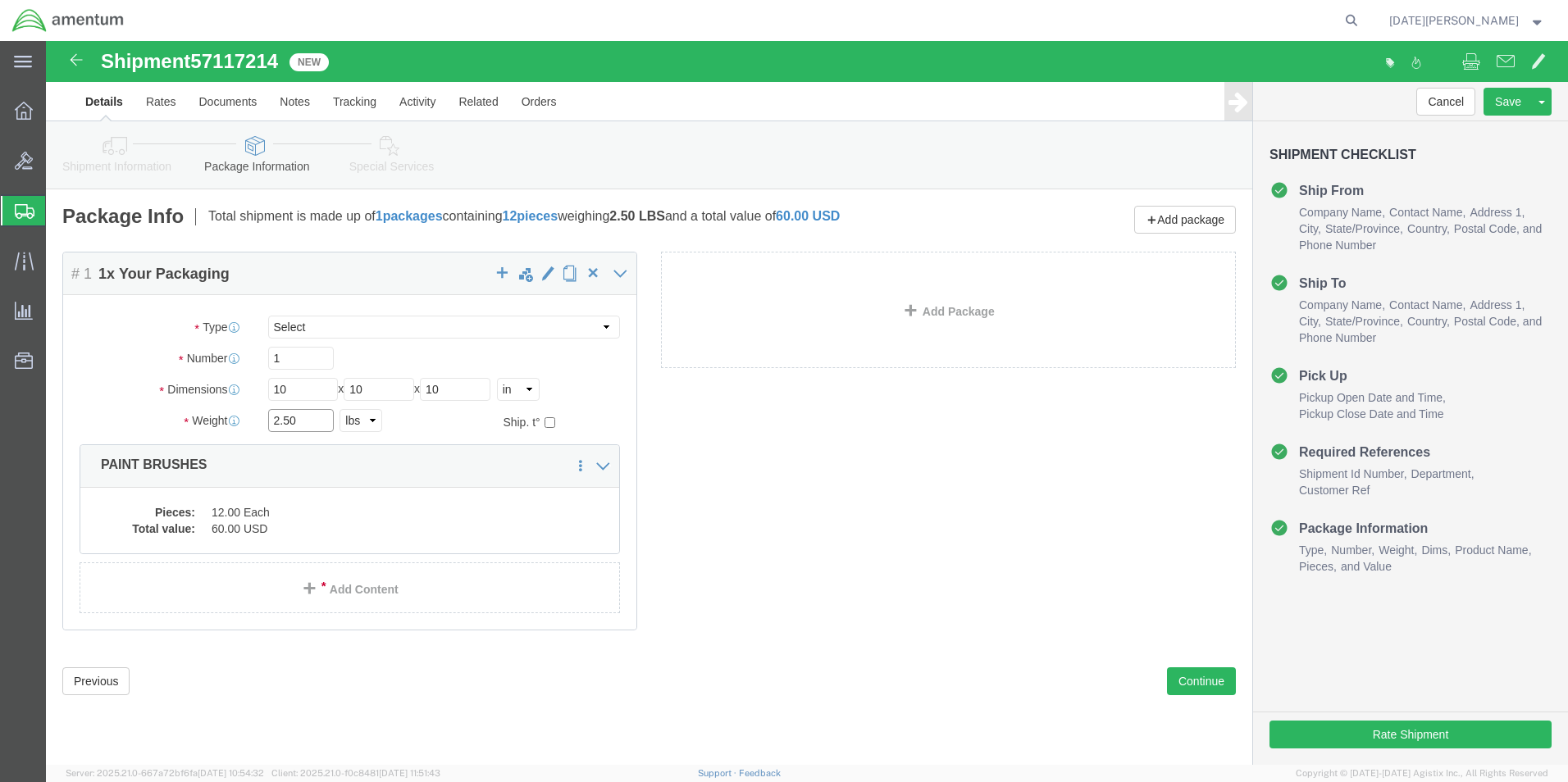
drag, startPoint x: 248, startPoint y: 385, endPoint x: 215, endPoint y: 395, distance: 34.5
click div "Package Type Select Bale(s) Basket(s) Bolt(s) Bottle(s) Buckets Bulk Bundle(s) …"
type input "2.00"
click div "Package Content # 1 1 x Your Packaging Package Type Select Bale(s) Basket(s) Bo…"
click dd "60.00 USD"
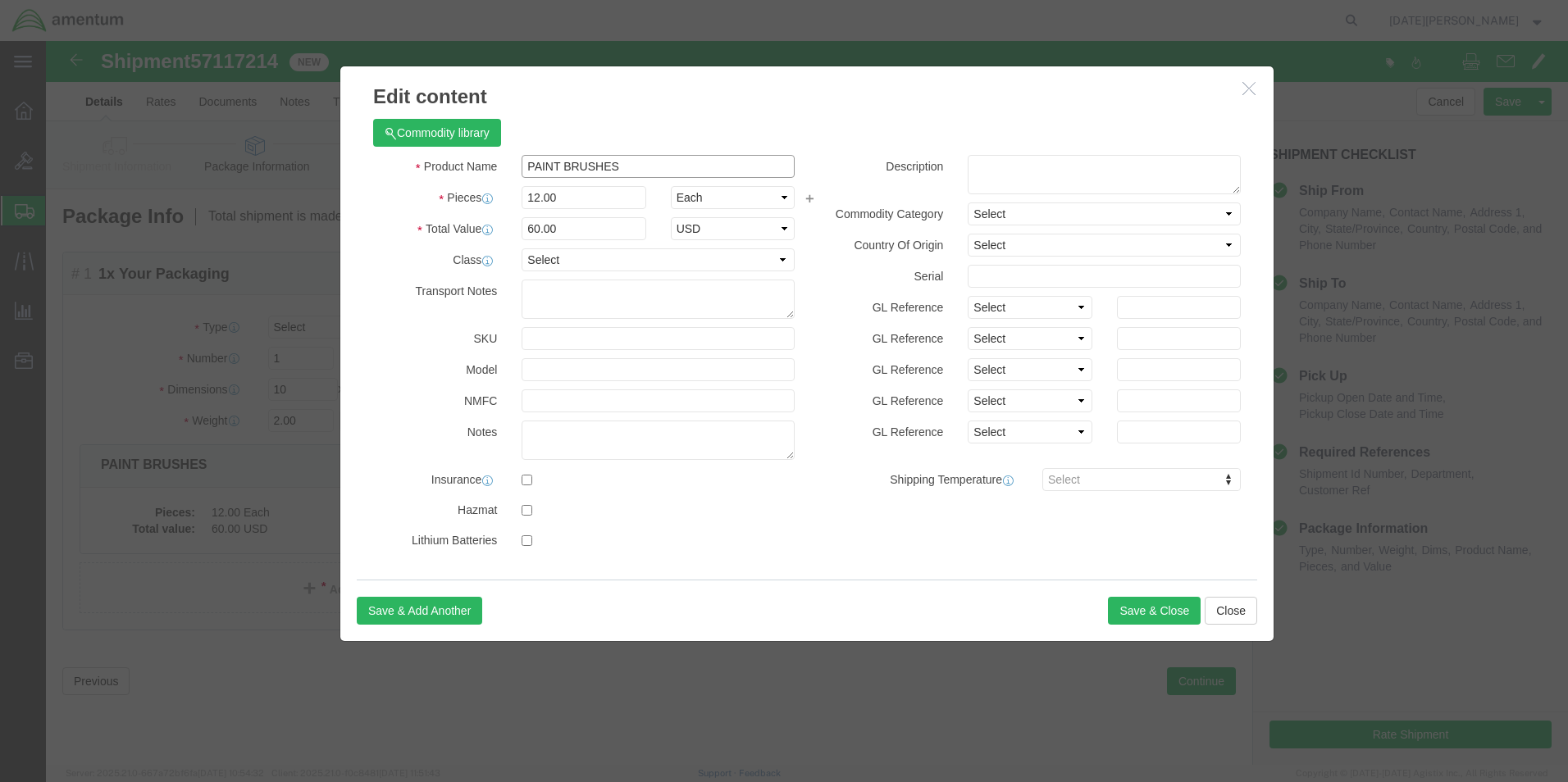
drag, startPoint x: 590, startPoint y: 116, endPoint x: 441, endPoint y: 119, distance: 149.0
click div "Product Name PAINT BRUSHES"
click input "text"
type input "c206 kit"
drag, startPoint x: 521, startPoint y: 156, endPoint x: 480, endPoint y: 161, distance: 41.3
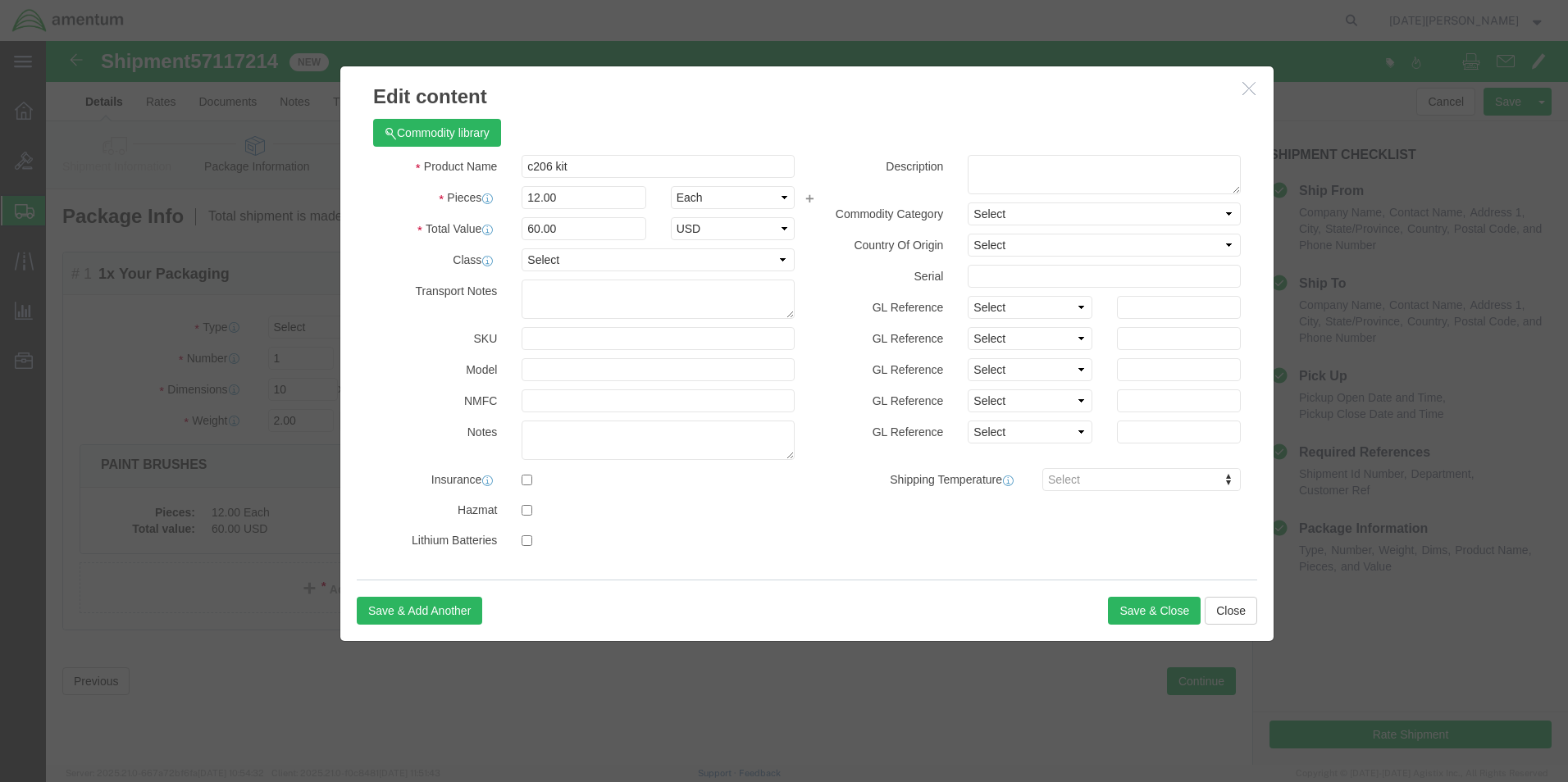
click body "Shipment 57117214 New Details Rates Documents Notes Tracking Activity Related O…"
drag, startPoint x: 513, startPoint y: 161, endPoint x: 469, endPoint y: 161, distance: 44.0
click div "12.00"
type input "1"
type input "5"
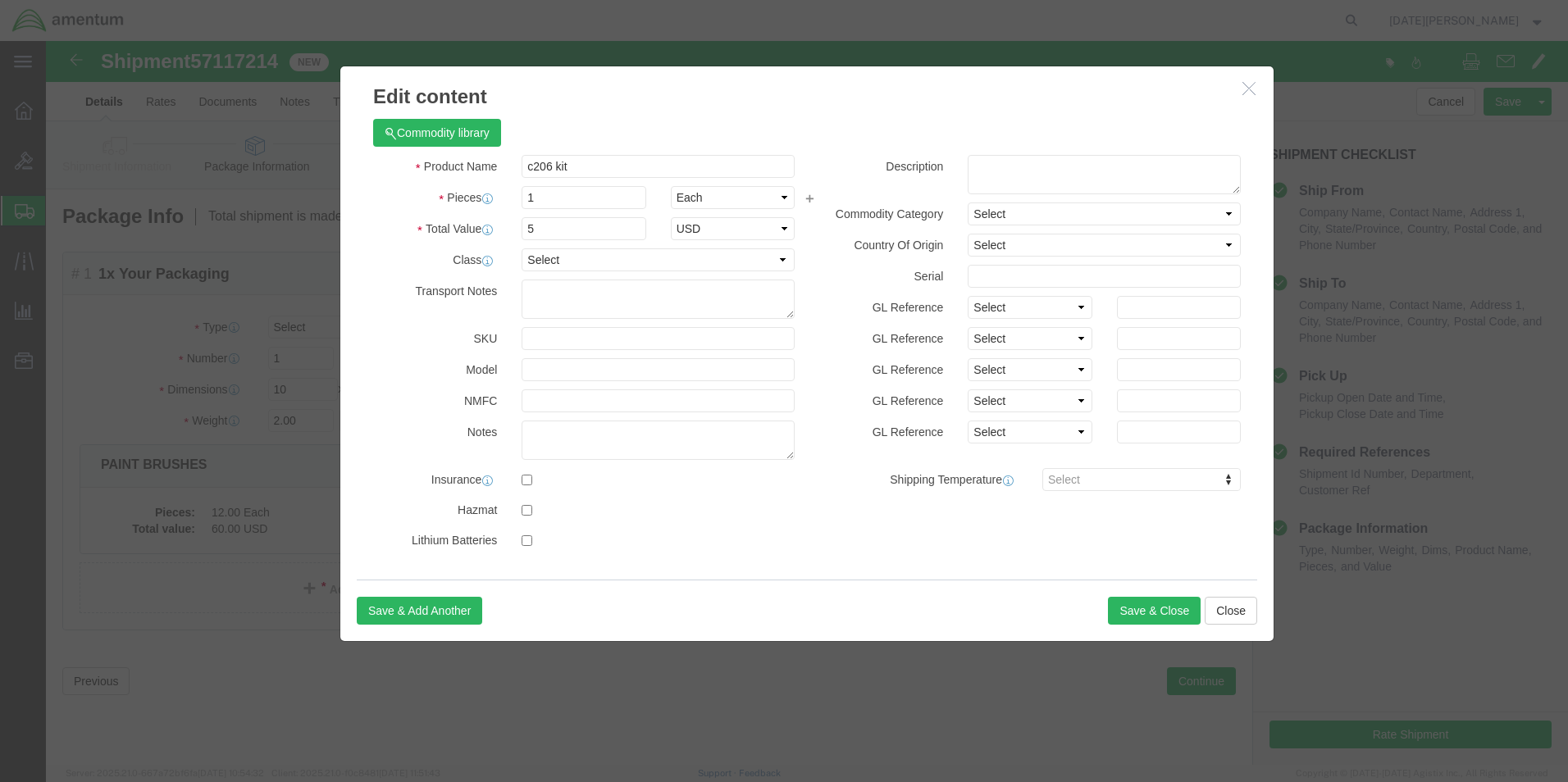
click h3 "Edit content"
drag, startPoint x: 535, startPoint y: 189, endPoint x: 476, endPoint y: 200, distance: 60.0
click div "Product Name c206 kit Pieces 1 Select Bag Barrels 100Board Feet Bottle Box Blis…"
type input "80.00"
click button "Save & Close"
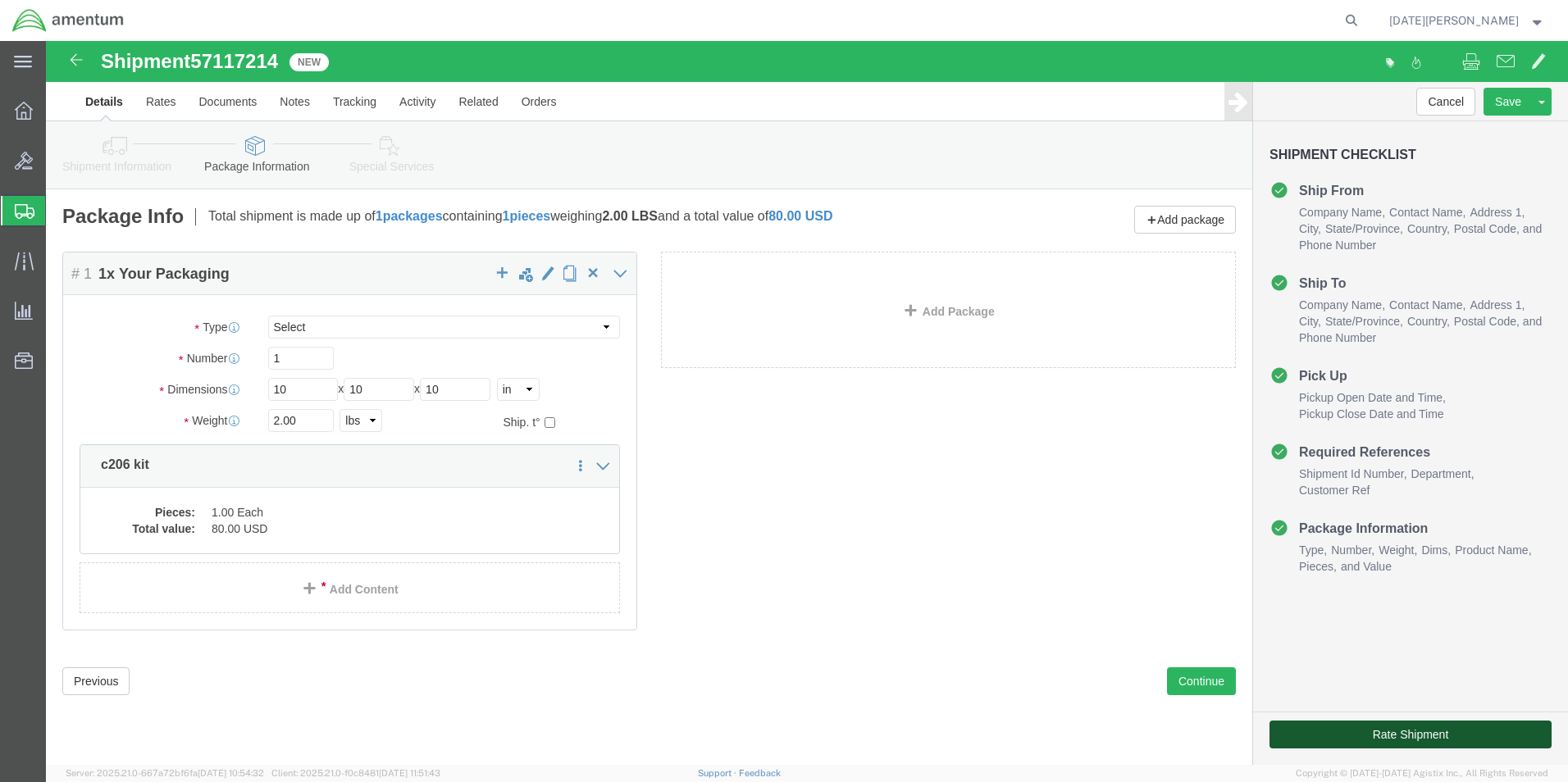
click button "Rate Shipment"
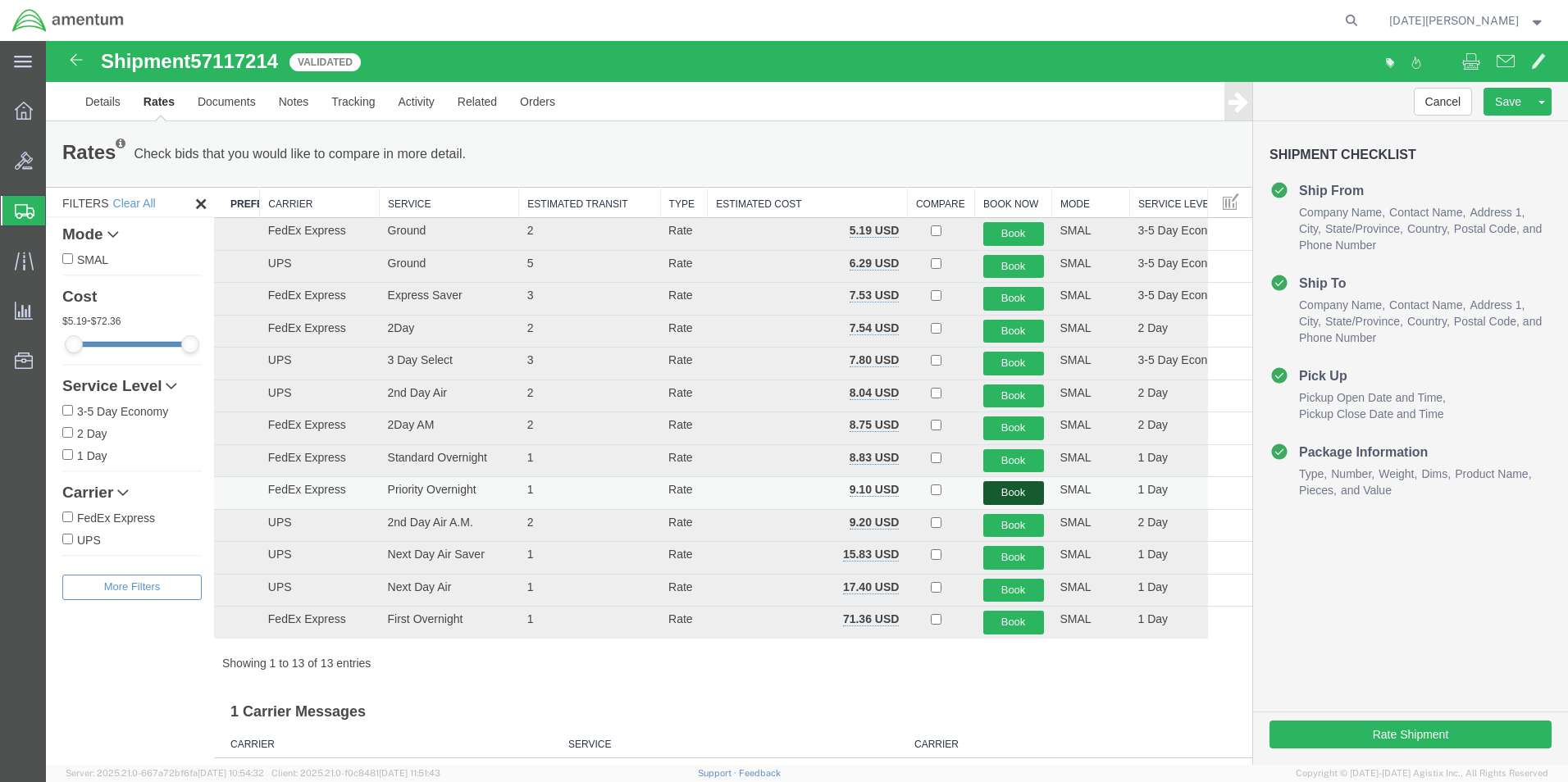
click at [1009, 487] on button "Book" at bounding box center [1014, 493] width 61 height 24
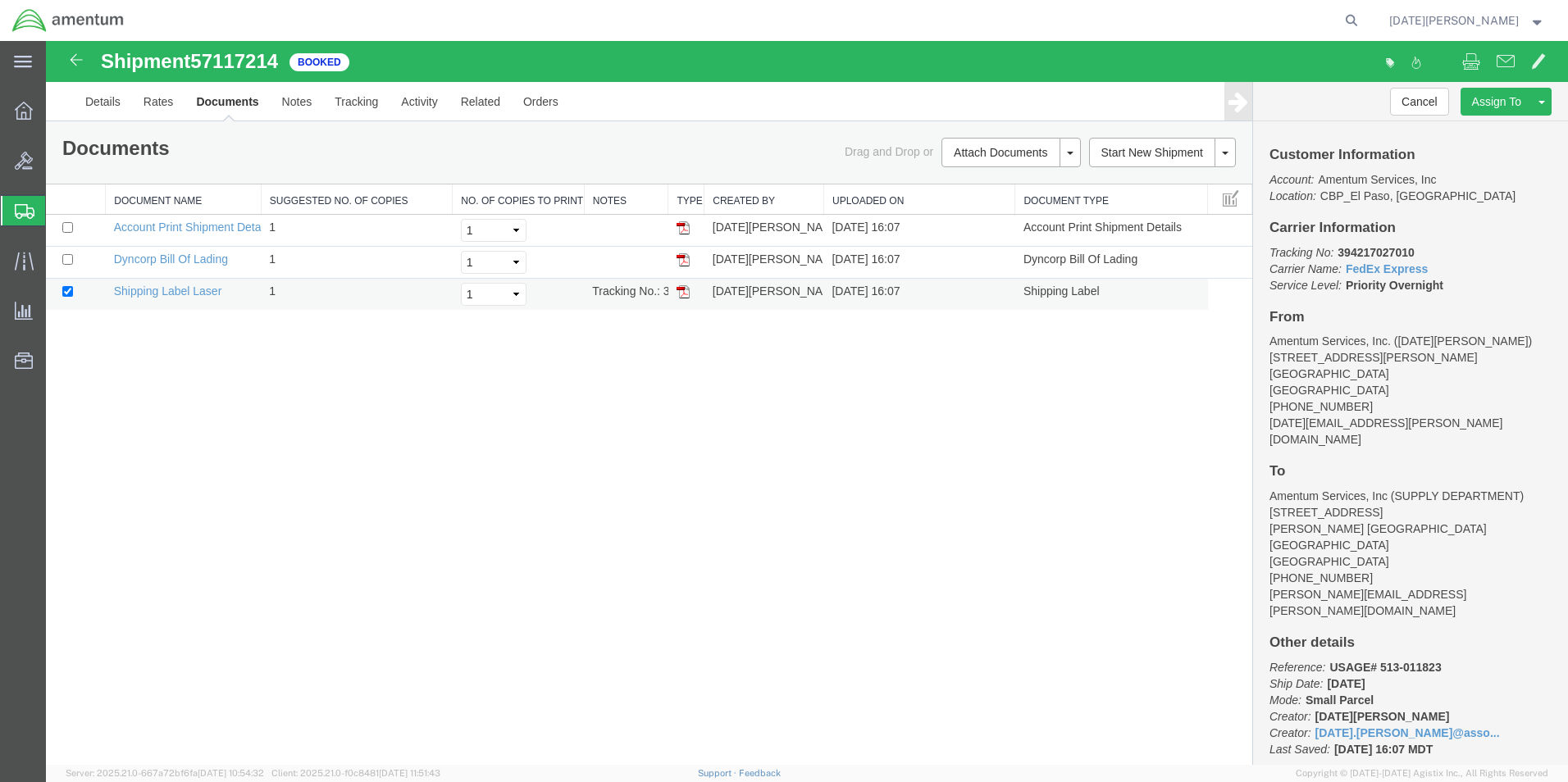
click at [677, 292] on td at bounding box center [686, 295] width 36 height 32
click at [683, 293] on img at bounding box center [683, 292] width 14 height 14
